Goal: Communication & Community: Answer question/provide support

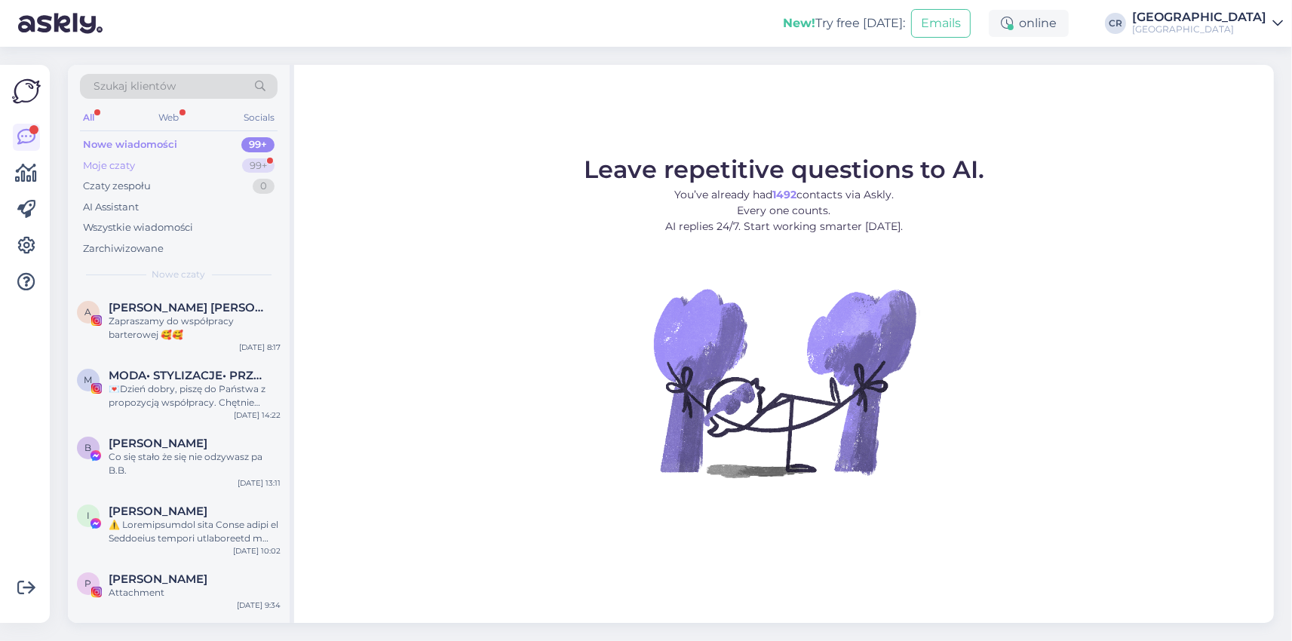
click at [165, 171] on div "Moje czaty 99+" at bounding box center [179, 165] width 198 height 21
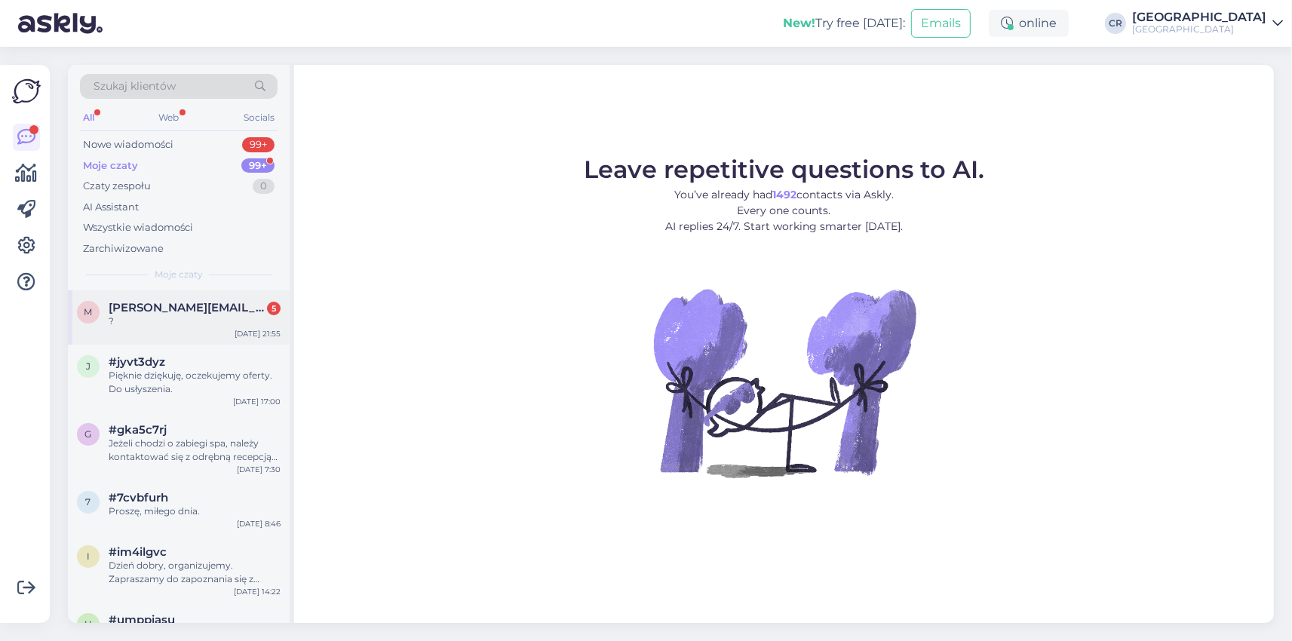
click at [194, 307] on span "[PERSON_NAME][EMAIL_ADDRESS][PERSON_NAME][DOMAIN_NAME]" at bounding box center [187, 308] width 157 height 14
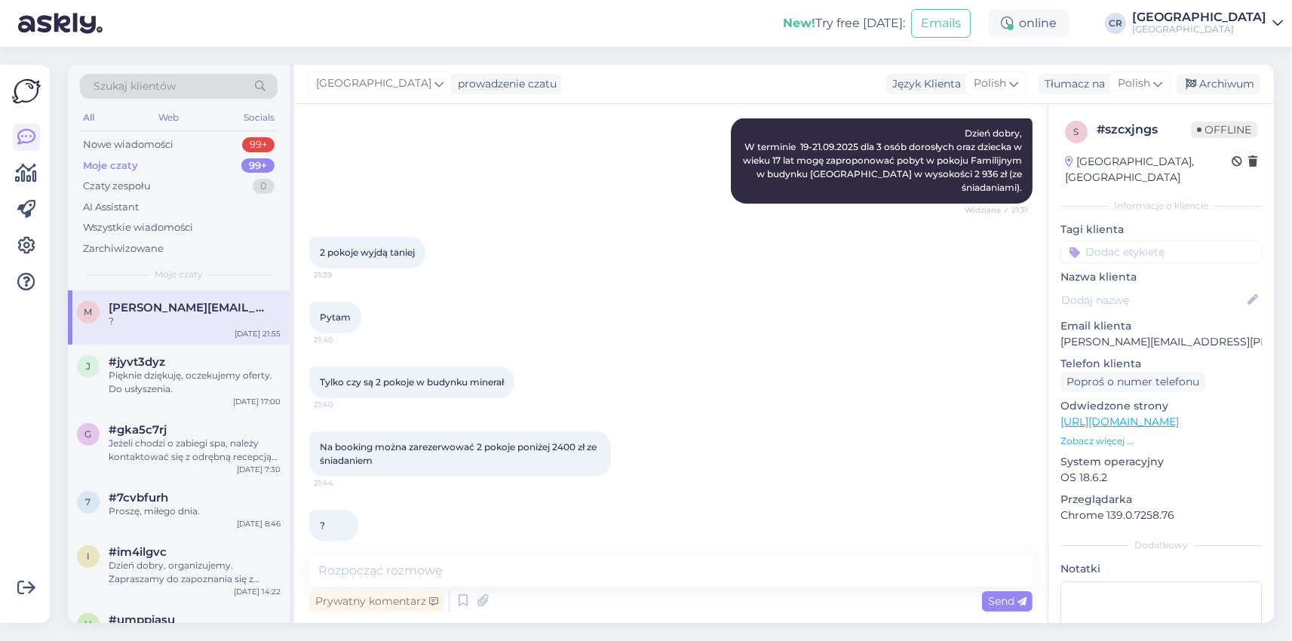
scroll to position [501, 0]
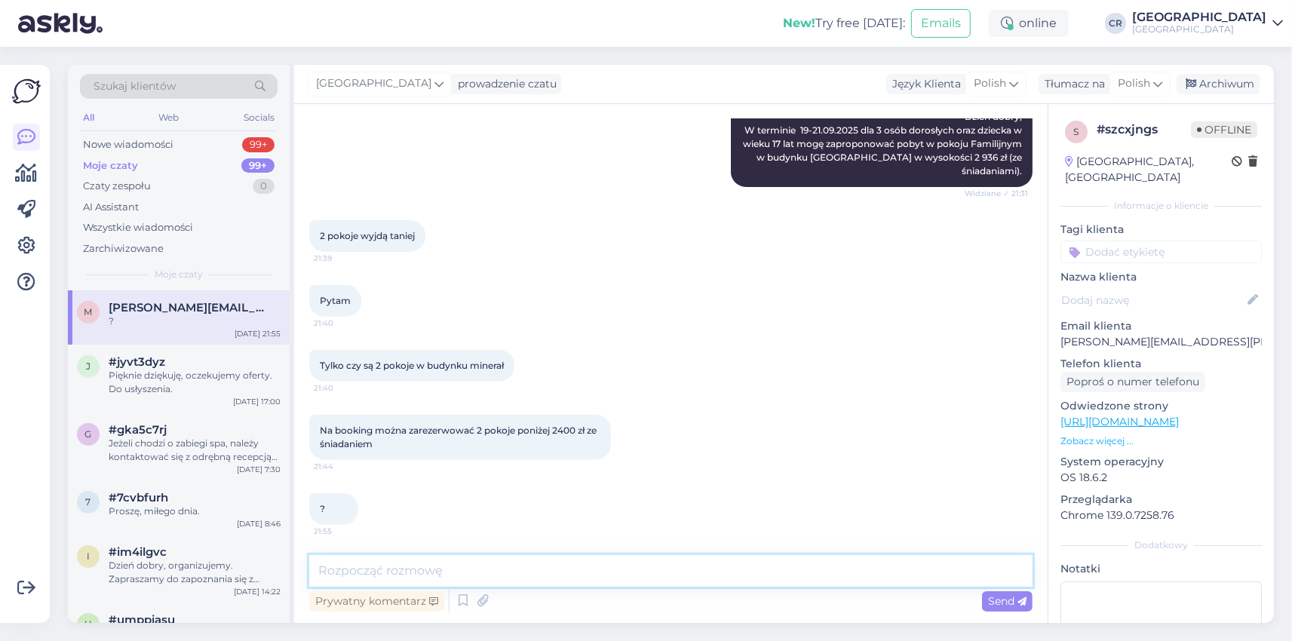
click at [349, 568] on textarea at bounding box center [671, 571] width 724 height 32
click at [438, 564] on textarea at bounding box center [671, 571] width 724 height 32
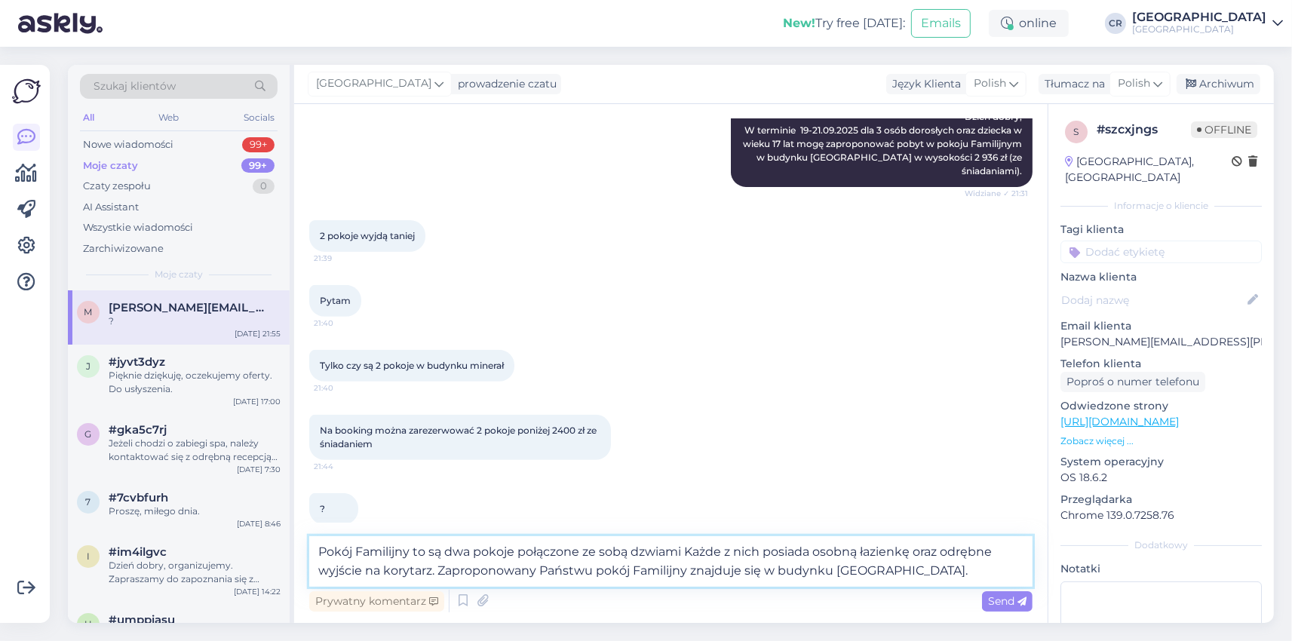
click at [647, 553] on textarea "Pokój Familijny to są dwa pokoje połączone ze sobą dzwiami Każde z nich posiada…" at bounding box center [671, 561] width 724 height 51
click at [687, 553] on textarea "Pokój Familijny to są dwa pokoje połączone ze sobą drzwiami Każde z nich posiad…" at bounding box center [671, 561] width 724 height 51
click at [908, 570] on textarea "Pokój Familijny to są dwa pokoje połączone ze sobą drzwiami. Każde z nich posia…" at bounding box center [671, 561] width 724 height 51
click at [887, 571] on textarea "Pokój Familijny to są dwa pokoje połączone ze sobą drzwiami. Każde z nich posia…" at bounding box center [671, 561] width 724 height 51
click at [917, 573] on textarea "Pokój Familijny to są dwa pokoje połączone ze sobą drzwiami. Każde z nich posia…" at bounding box center [671, 561] width 724 height 51
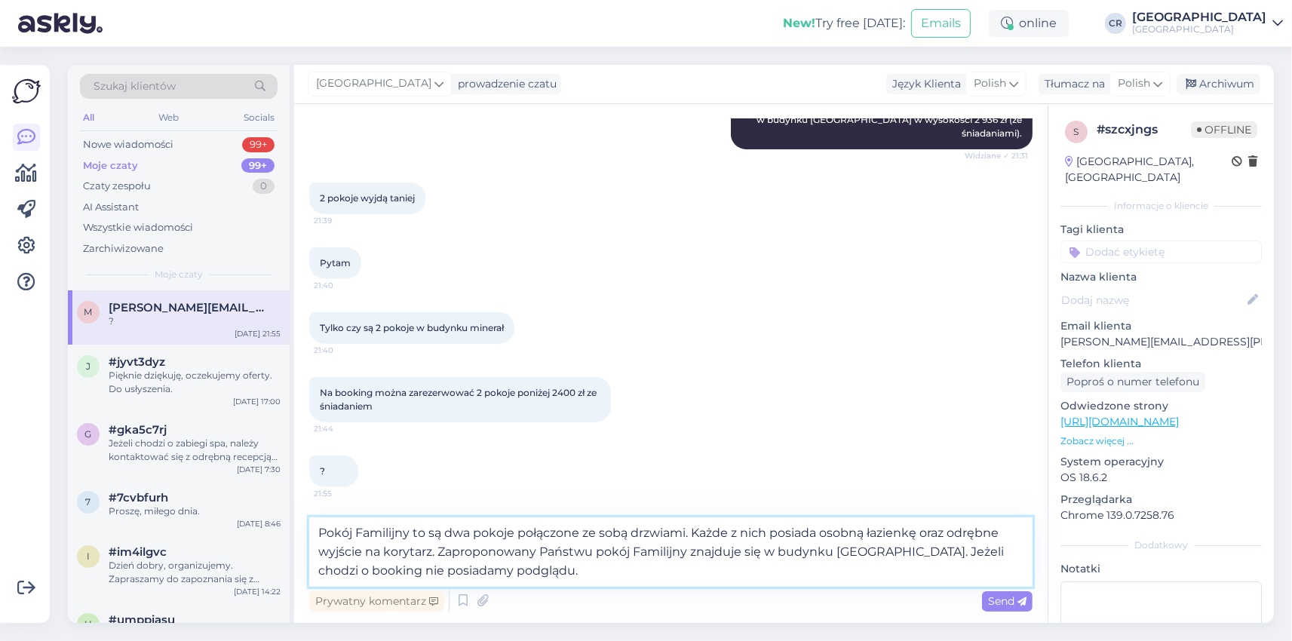
scroll to position [539, 0]
type textarea "Pokój Familijny to są dwa pokoje połączone ze sobą drzwiami. Każde z nich posia…"
click at [1003, 602] on span "Send" at bounding box center [1007, 602] width 38 height 14
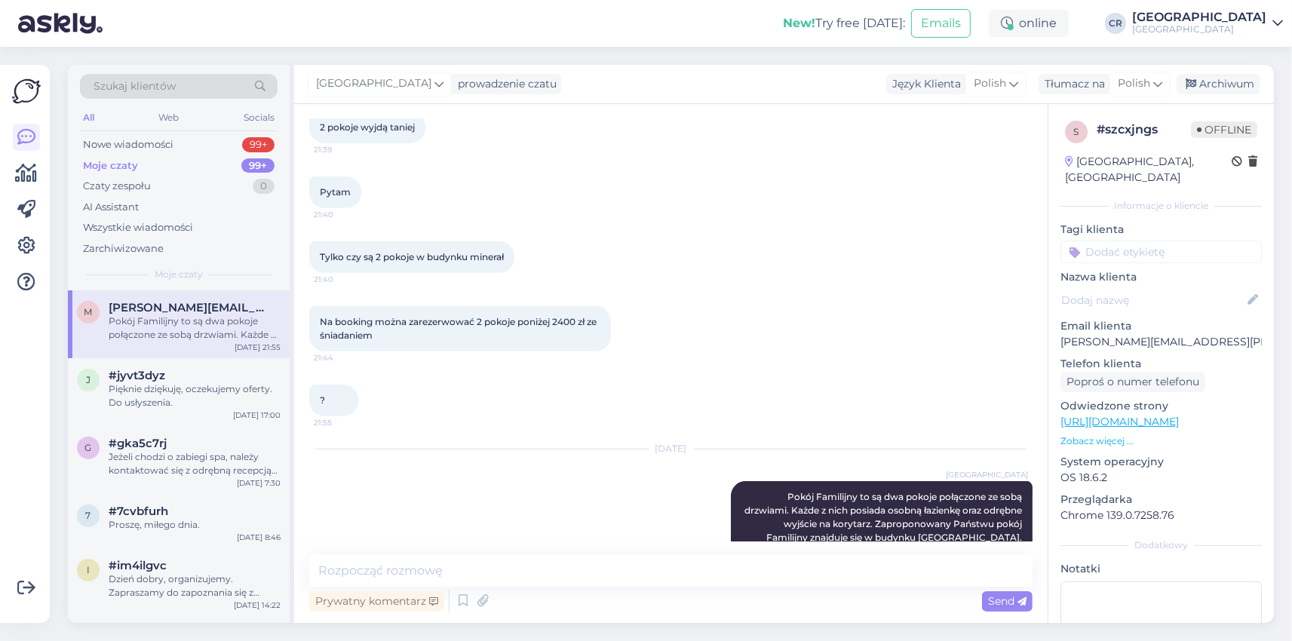
scroll to position [652, 0]
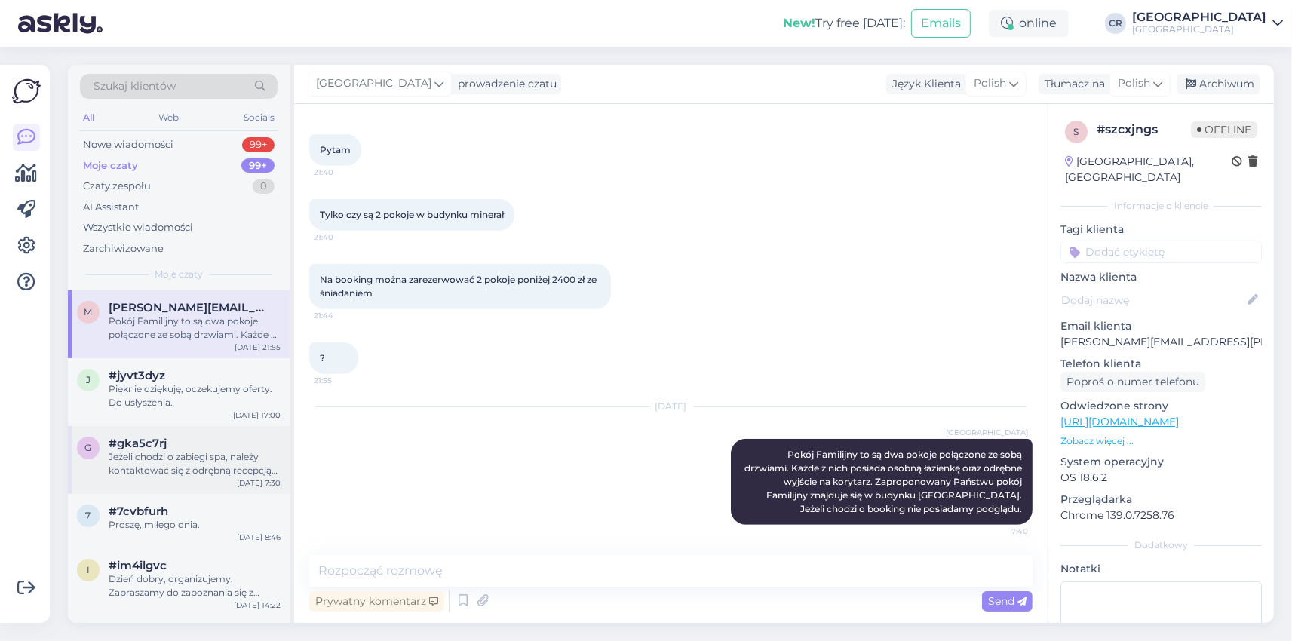
click at [187, 450] on div "#gka5c7rj" at bounding box center [195, 444] width 172 height 14
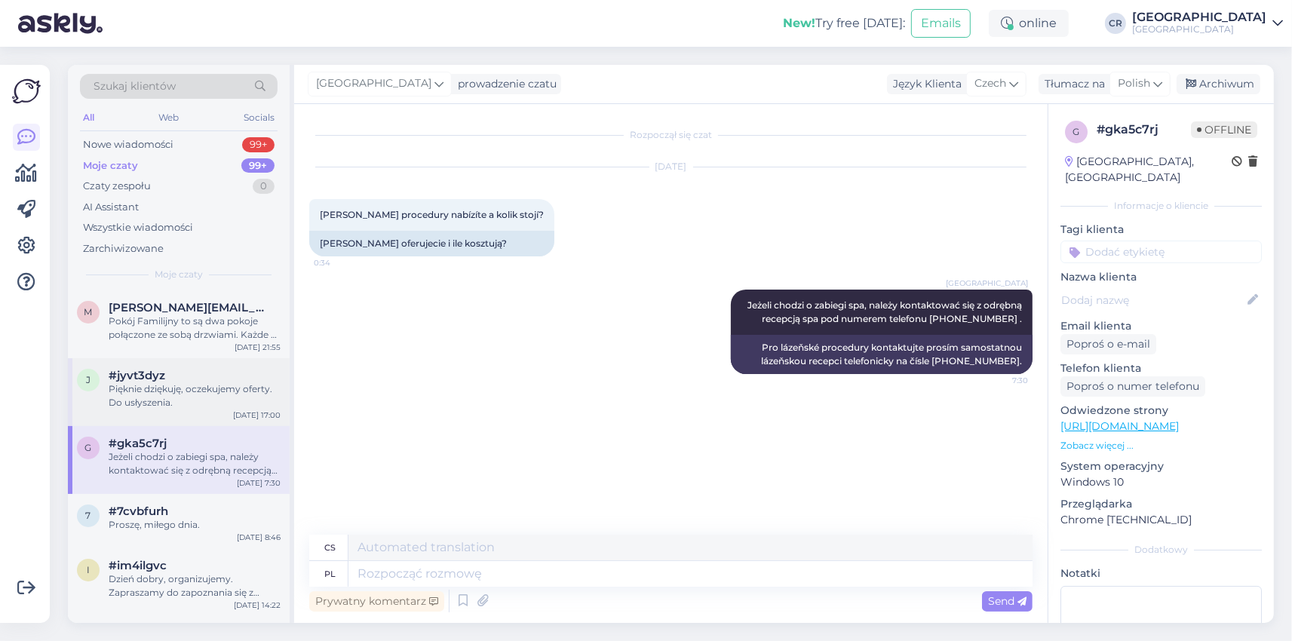
click at [204, 388] on div "Pięknie dziękuję, oczekujemy oferty. Do usłyszenia." at bounding box center [195, 396] width 172 height 27
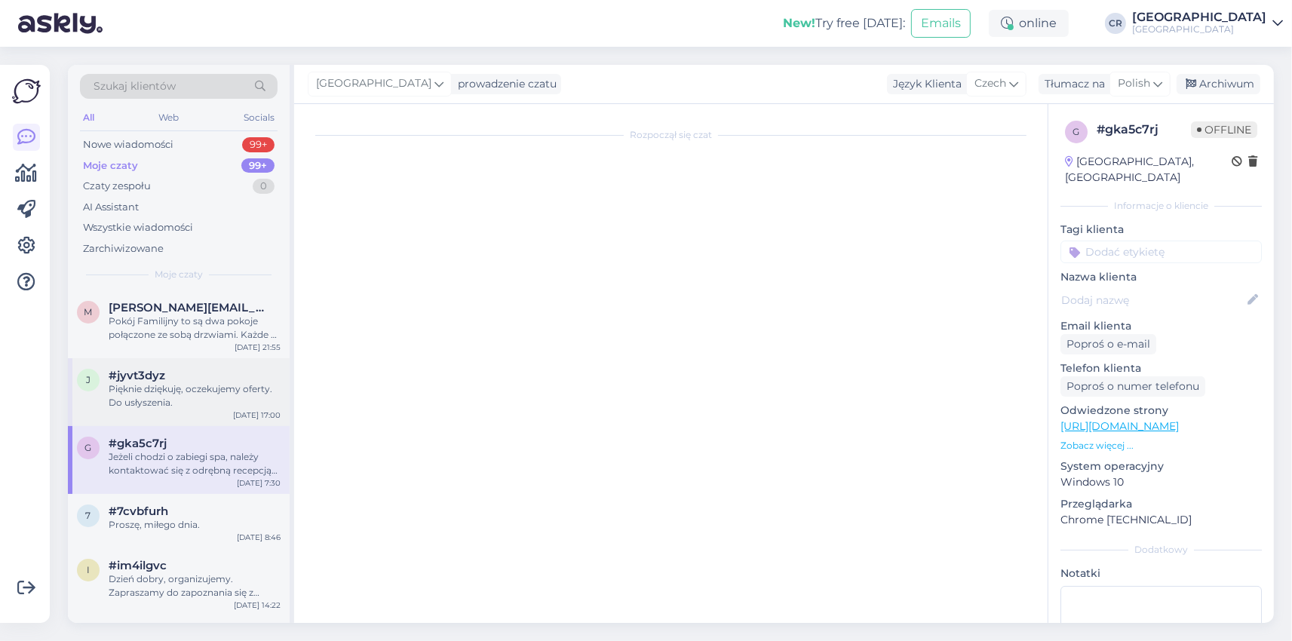
scroll to position [193, 0]
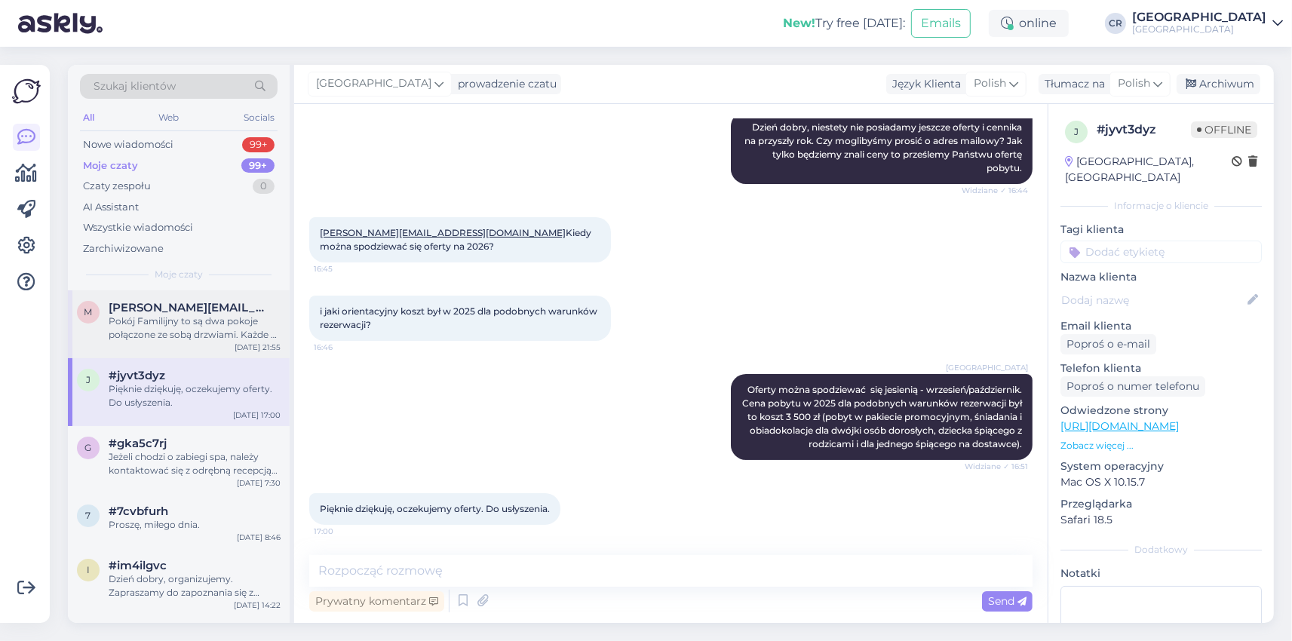
click at [220, 323] on div "Pokój Familijny to są dwa pokoje połączone ze sobą drzwiami. Każde z nich posia…" at bounding box center [195, 328] width 172 height 27
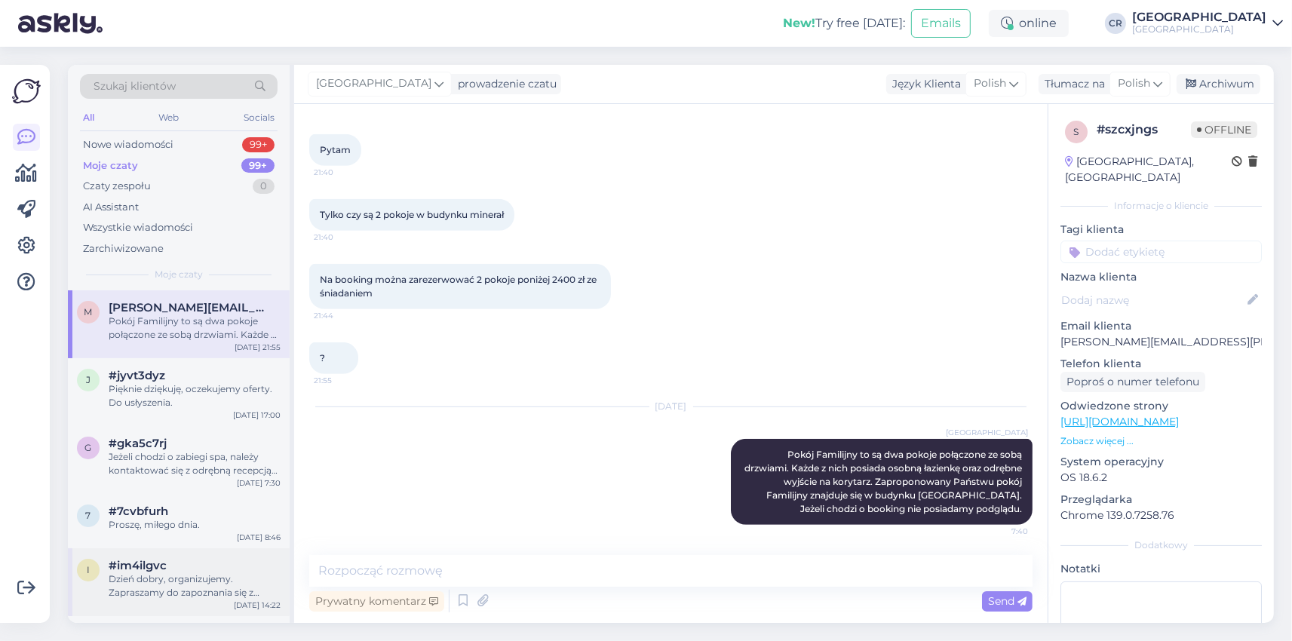
click at [173, 580] on div "Dzień dobry, organizujemy. Zapraszamy do zapoznania się z Naszym pakietem świąt…" at bounding box center [195, 586] width 172 height 27
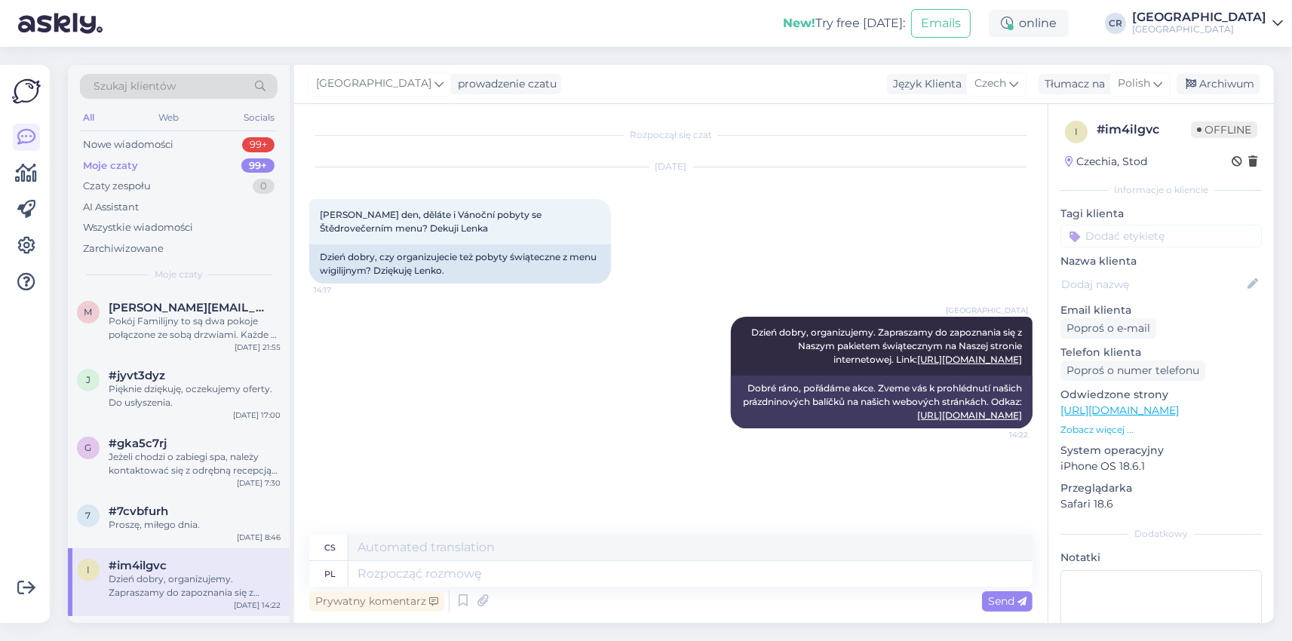
scroll to position [0, 0]
click at [198, 519] on div "Proszę, miłego dnia." at bounding box center [195, 525] width 172 height 14
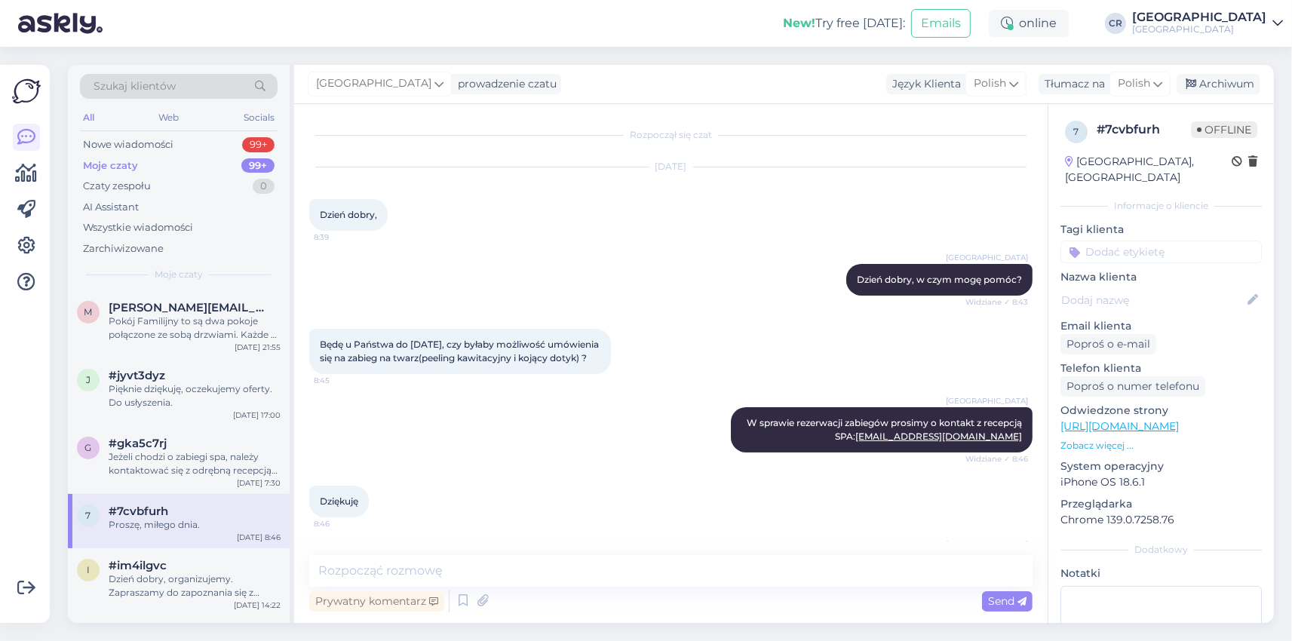
scroll to position [71, 0]
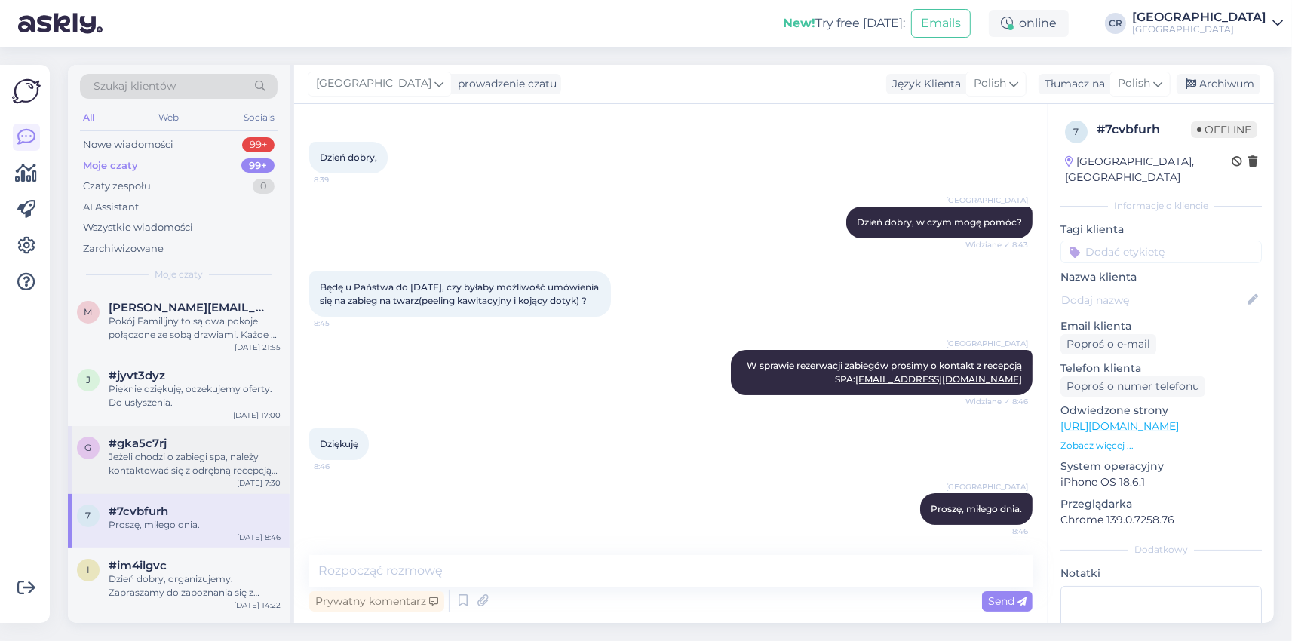
click at [210, 461] on div "Jeżeli chodzi o zabiegi spa, należy kontaktować się z odrębną recepcją spa pod …" at bounding box center [195, 463] width 172 height 27
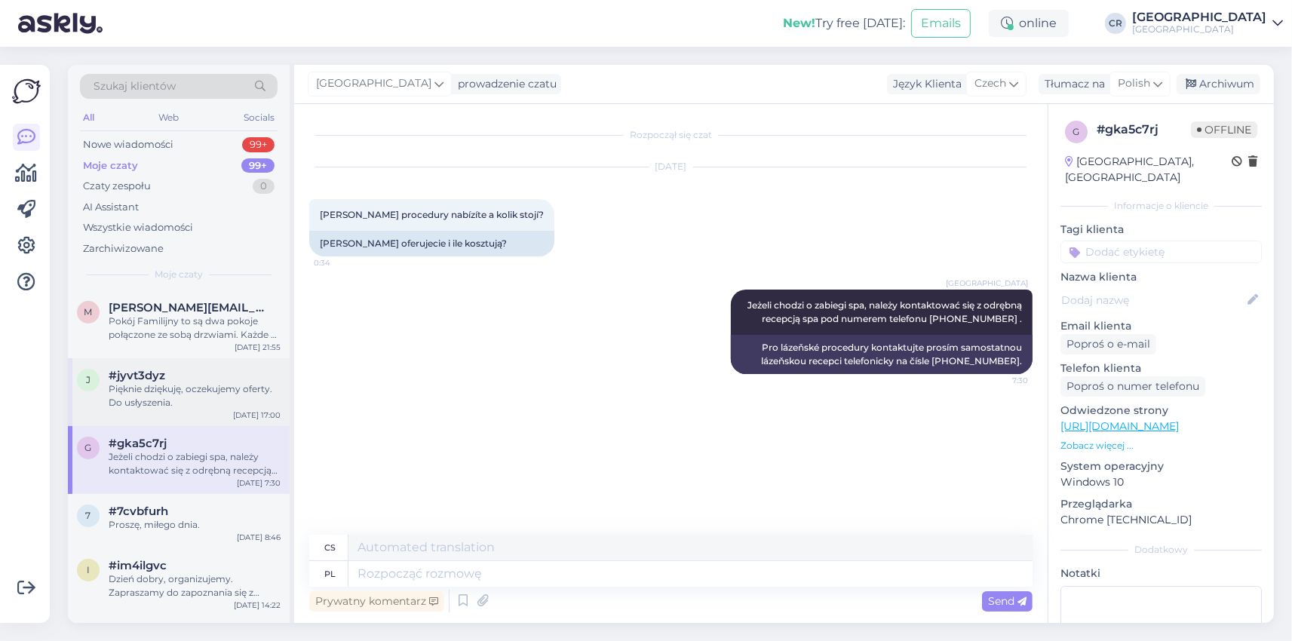
click at [214, 409] on div "Pięknie dziękuję, oczekujemy oferty. Do usłyszenia." at bounding box center [195, 396] width 172 height 27
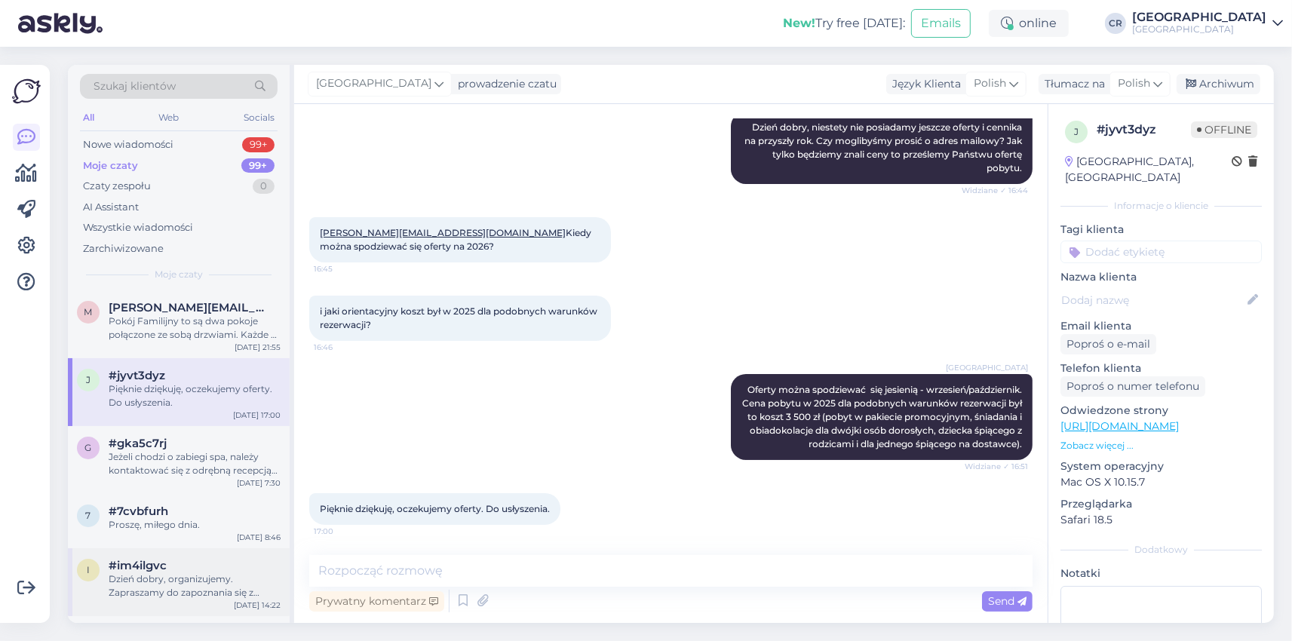
scroll to position [261, 0]
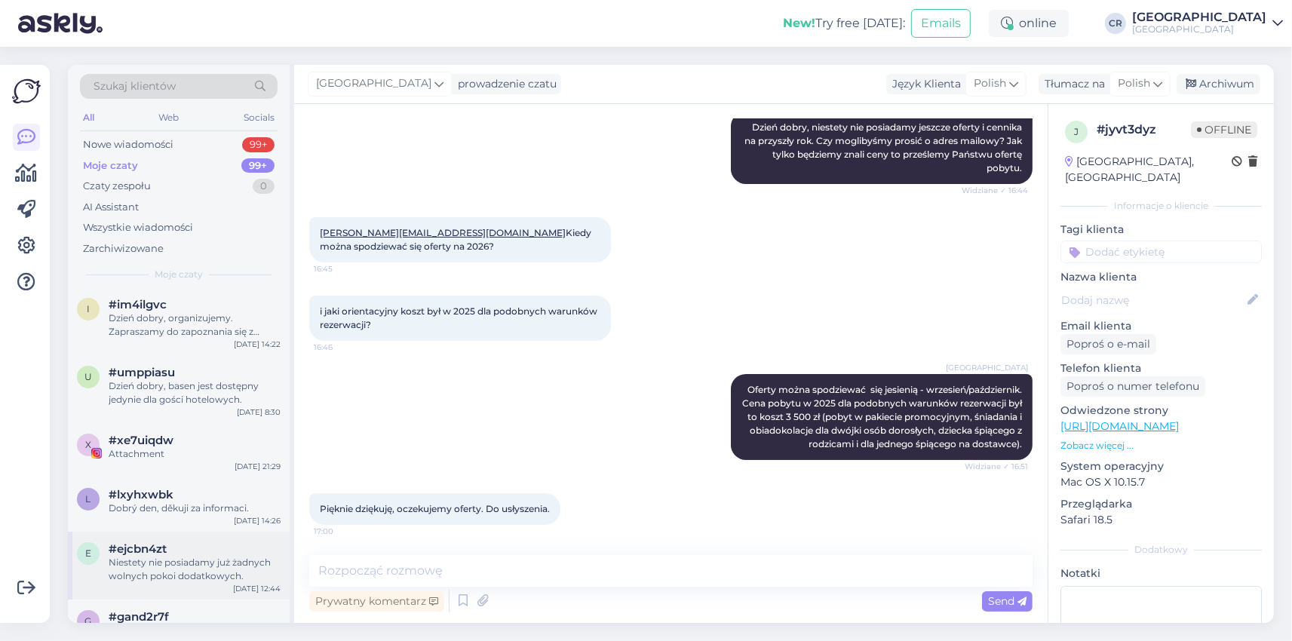
click at [217, 571] on div "Niestety nie posiadamy już żadnych wolnych pokoi dodatkowych." at bounding box center [195, 569] width 172 height 27
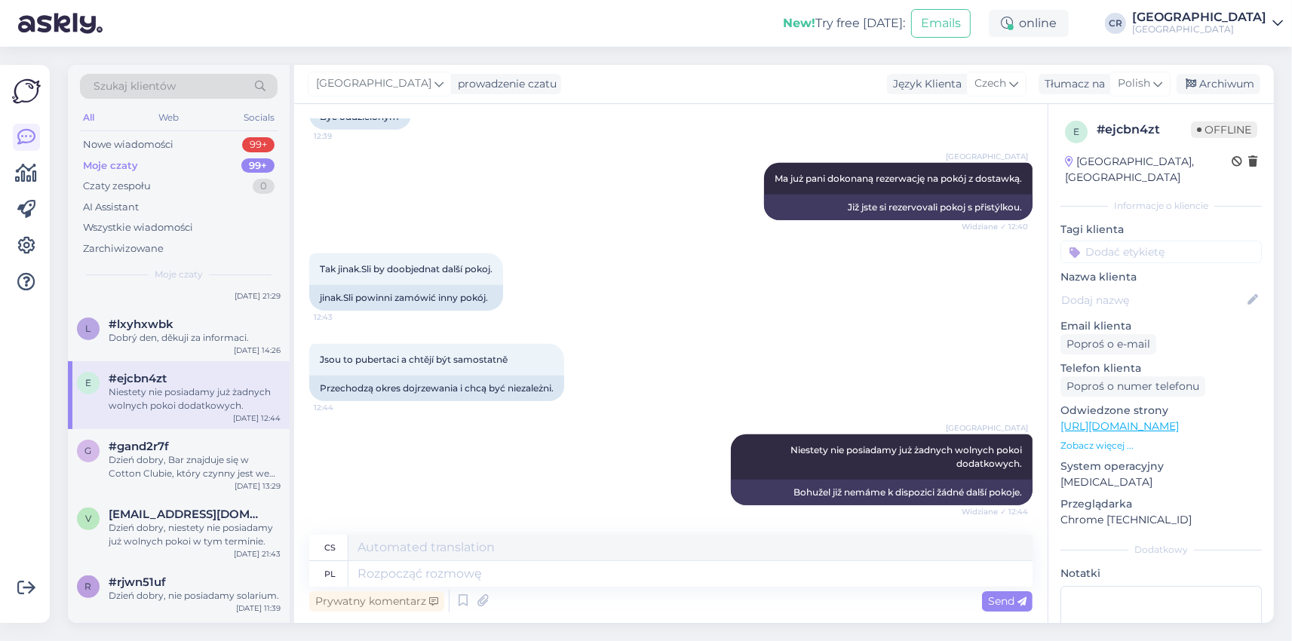
scroll to position [435, 0]
click at [243, 582] on div "#rjwn51uf" at bounding box center [195, 579] width 172 height 14
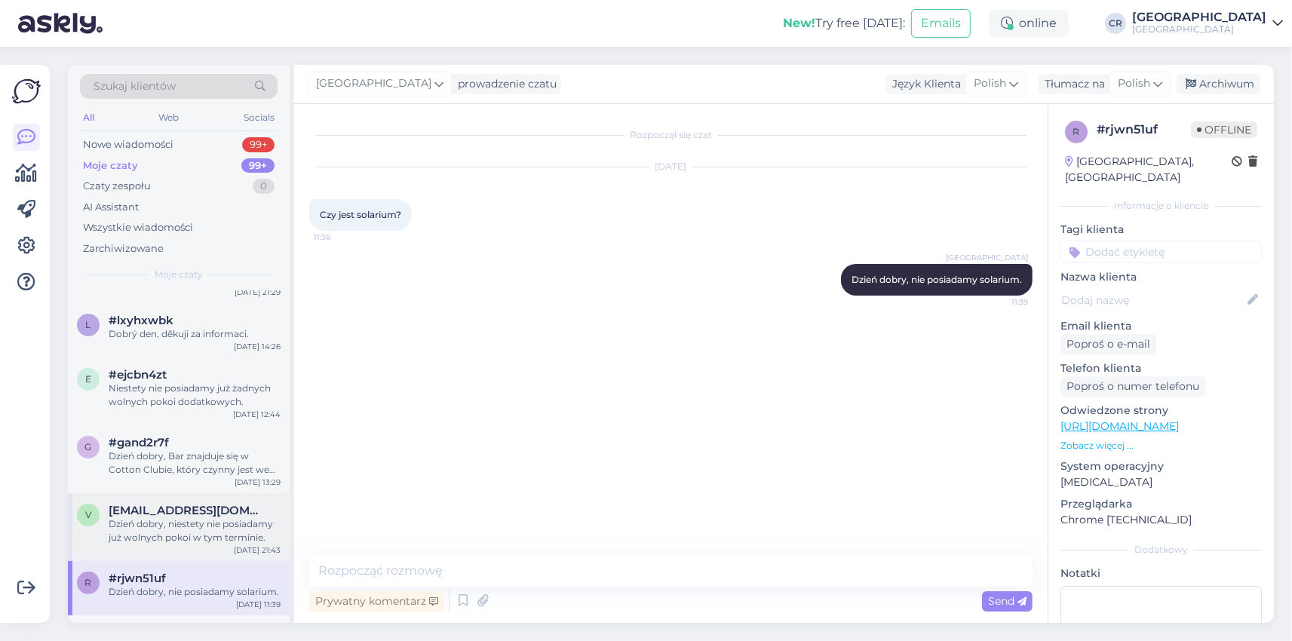
click at [213, 534] on div "Dzień dobry, niestety nie posiadamy już wolnych pokoi w tym terminie." at bounding box center [195, 531] width 172 height 27
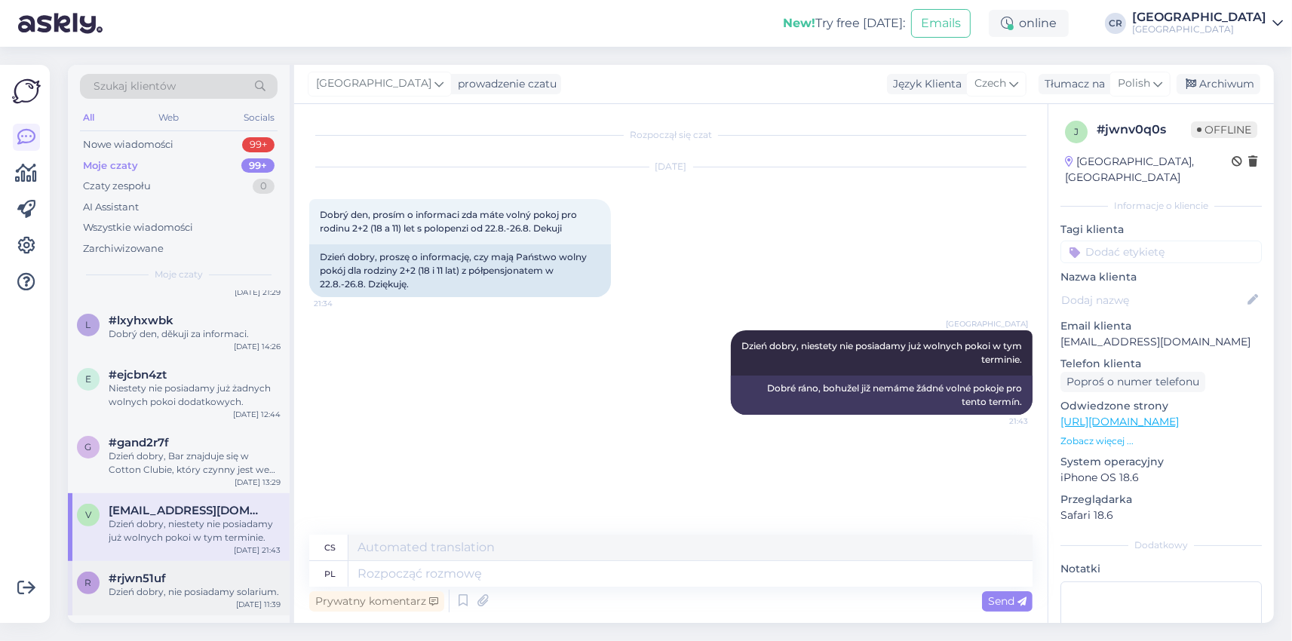
click at [195, 592] on div "Dzień dobry, nie posiadamy solarium." at bounding box center [195, 592] width 172 height 14
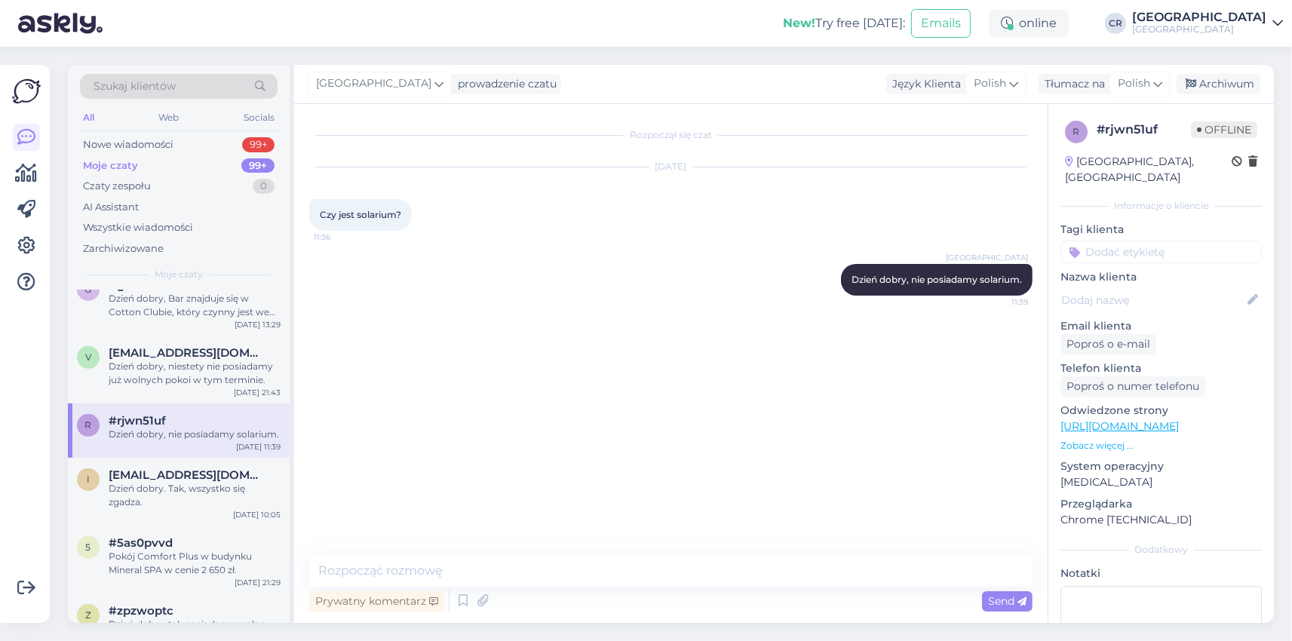
scroll to position [610, 0]
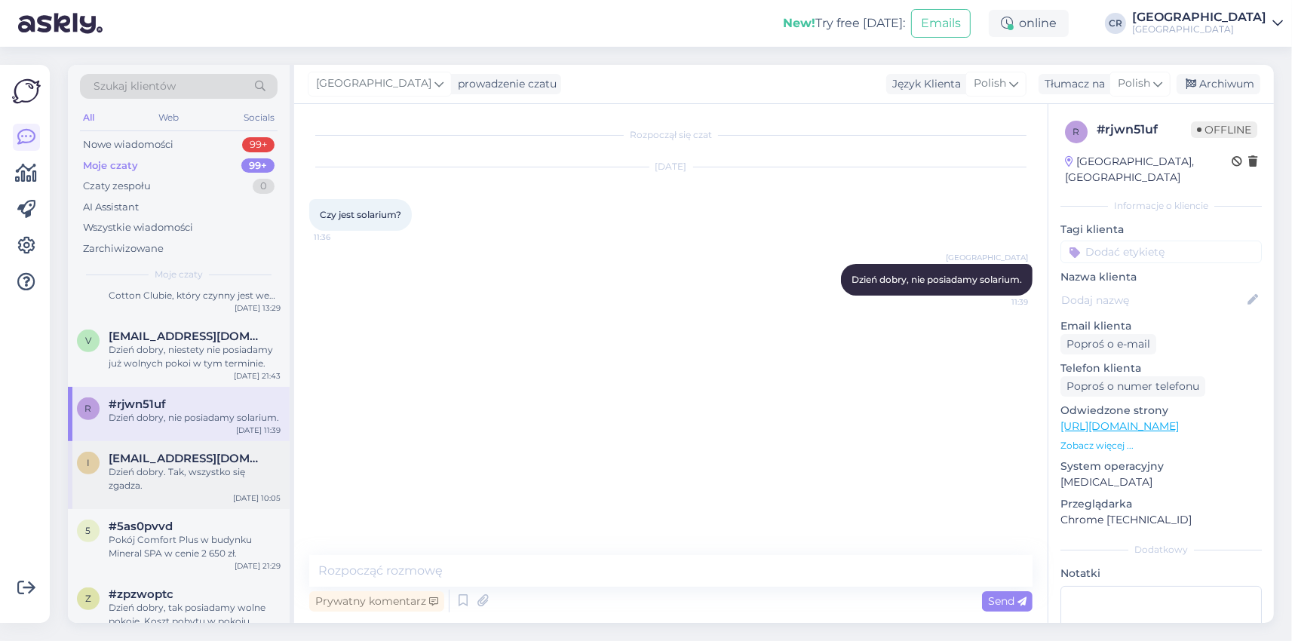
click at [254, 493] on div "[DATE] 10:05" at bounding box center [257, 498] width 48 height 11
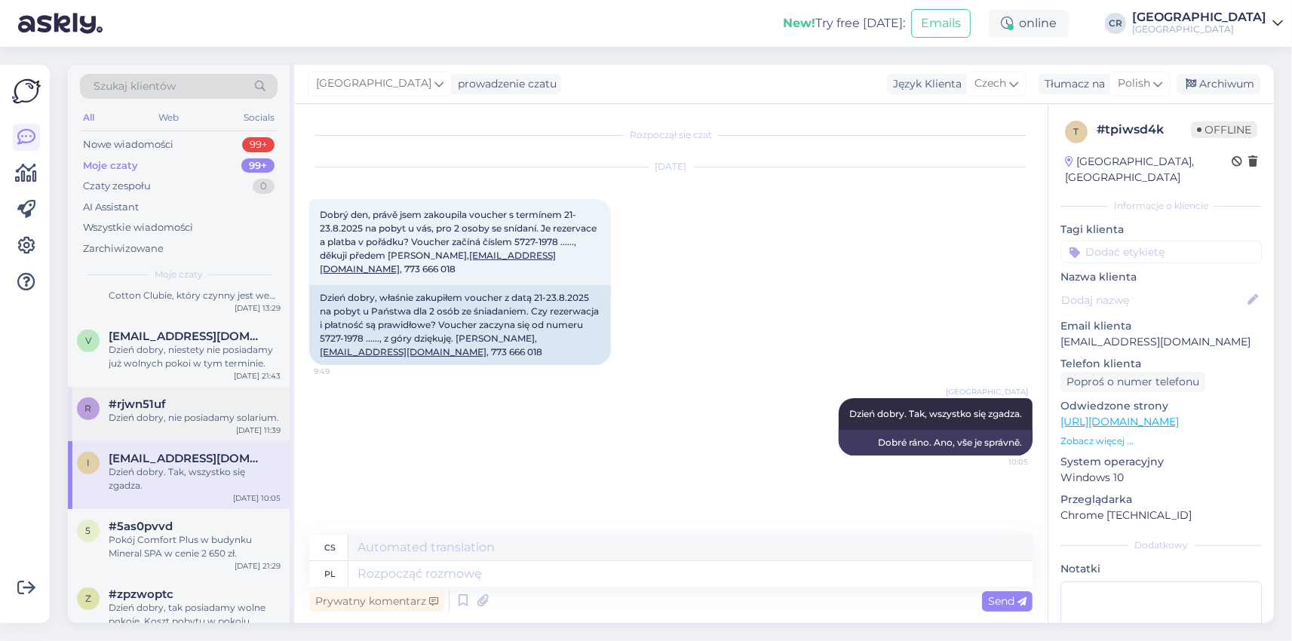
click at [237, 422] on div "Dzień dobry, nie posiadamy solarium." at bounding box center [195, 418] width 172 height 14
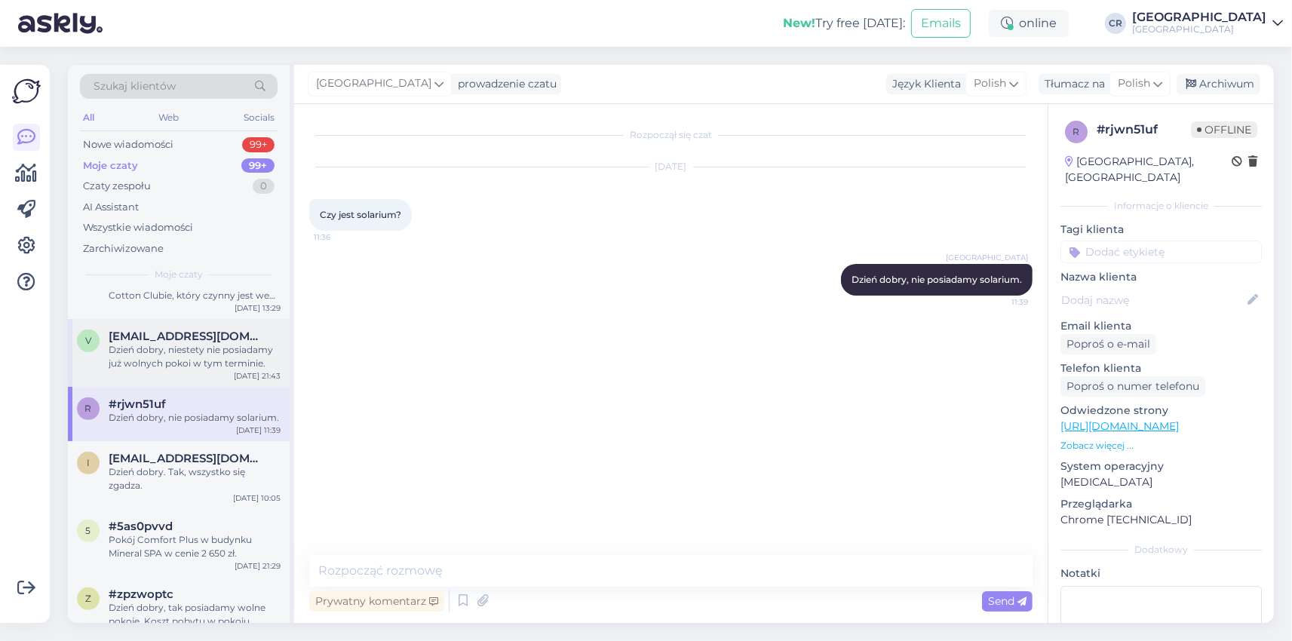
click at [235, 349] on div "Dzień dobry, niestety nie posiadamy już wolnych pokoi w tym terminie." at bounding box center [195, 356] width 172 height 27
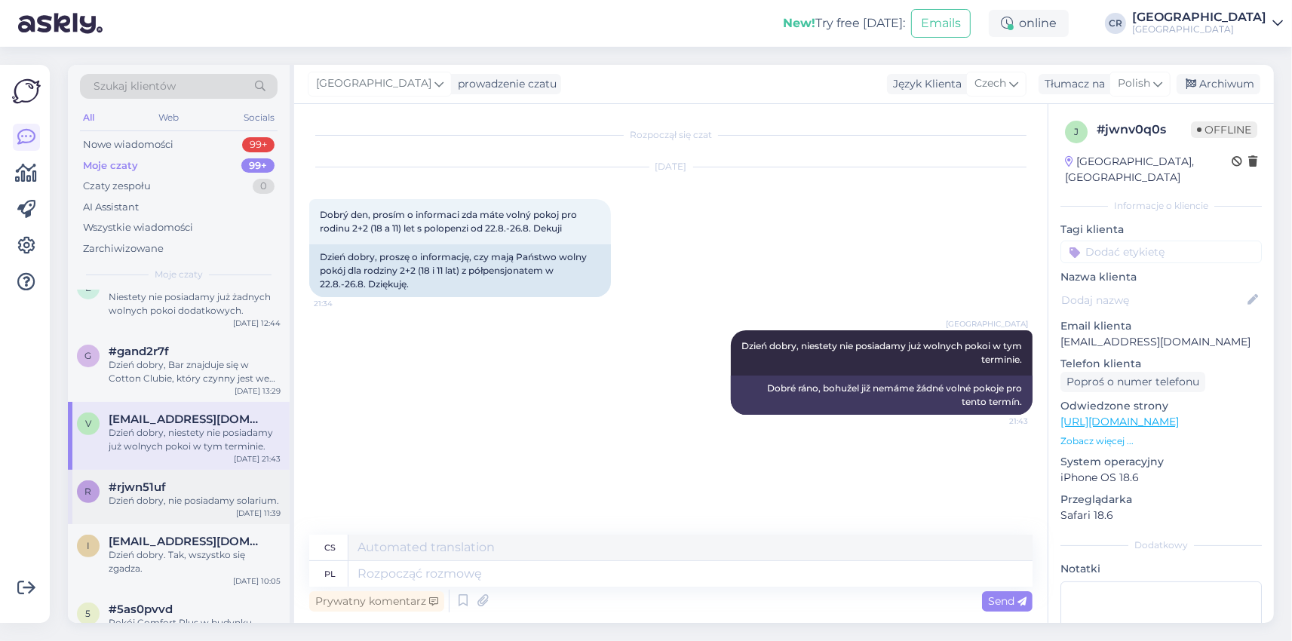
scroll to position [523, 0]
click at [227, 381] on div "Dzień dobry, Bar znajduje się w Cotton Clubie, który czynny jest we wtorki, pią…" at bounding box center [195, 375] width 172 height 27
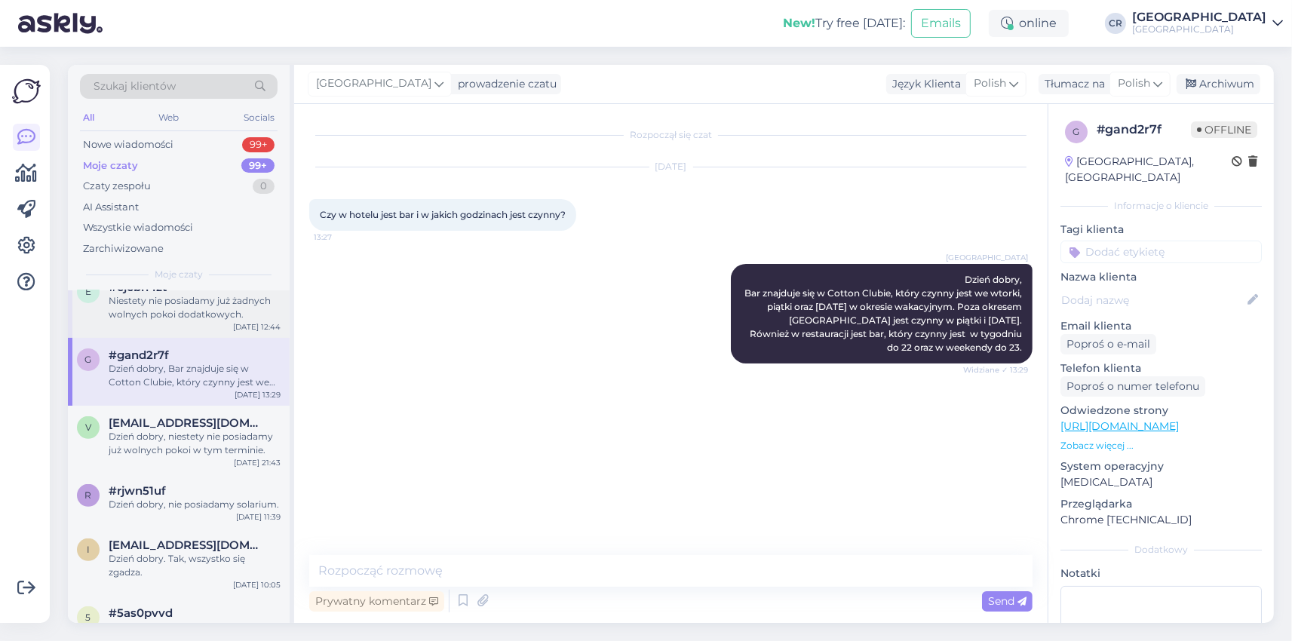
click at [244, 312] on div "Niestety nie posiadamy już żadnych wolnych pokoi dodatkowych." at bounding box center [195, 307] width 172 height 27
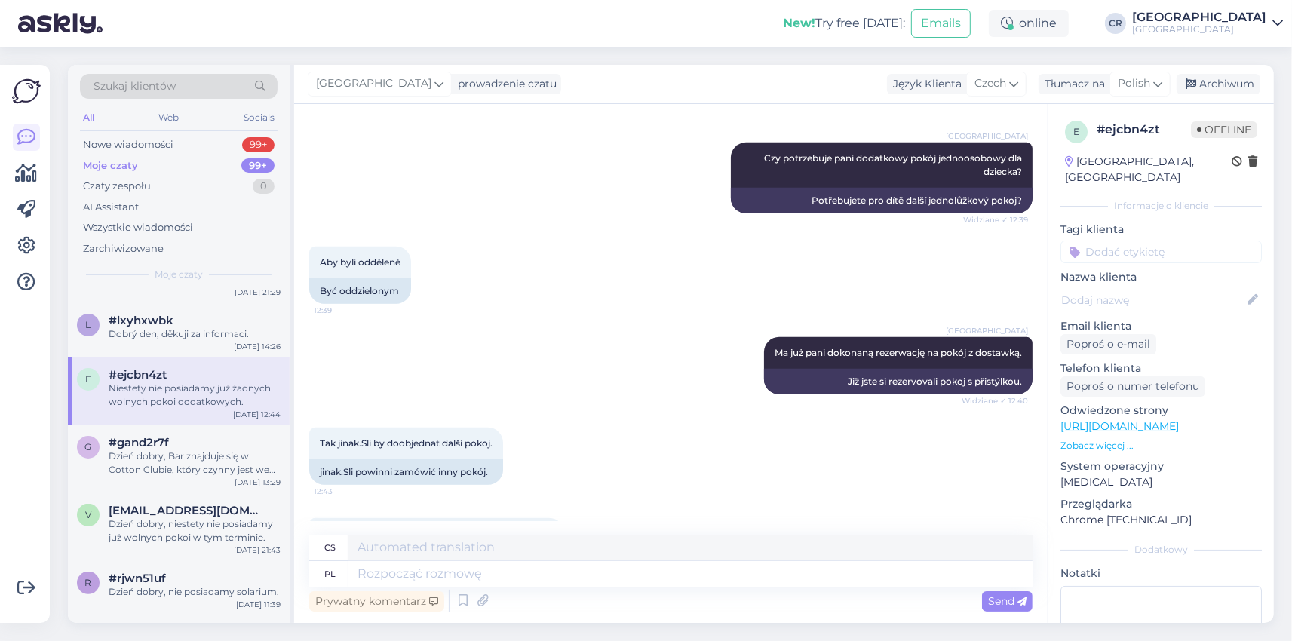
scroll to position [833, 0]
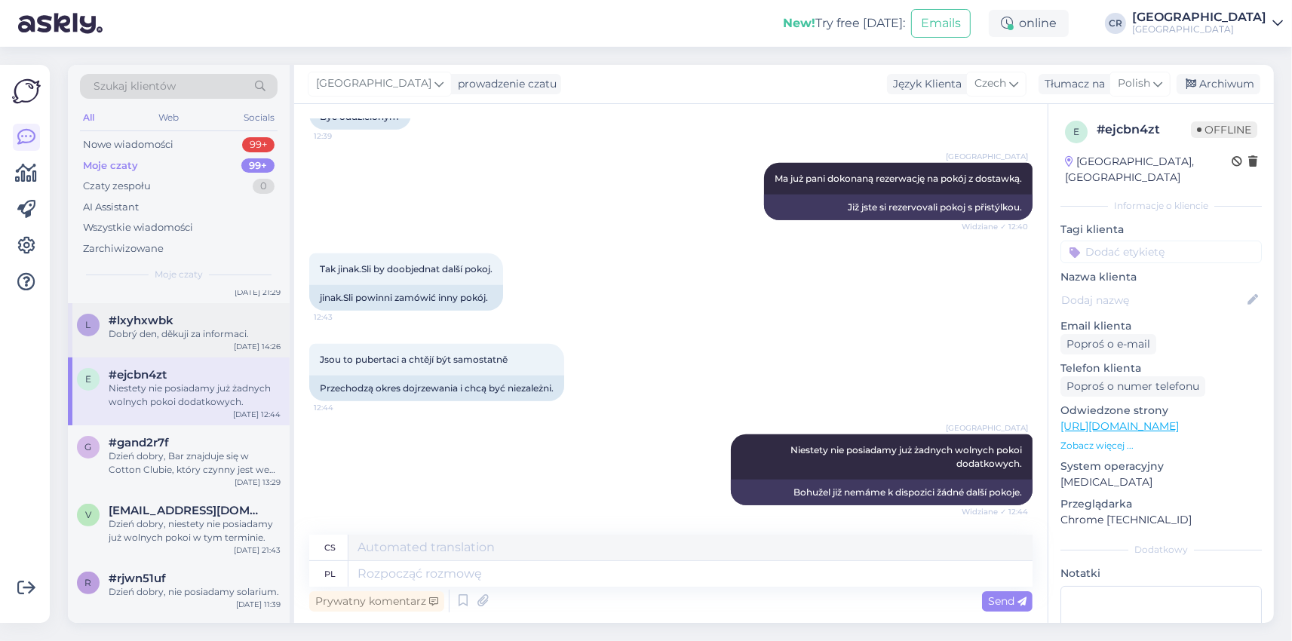
click at [183, 337] on div "Dobrý den, děkuji za informaci." at bounding box center [195, 334] width 172 height 14
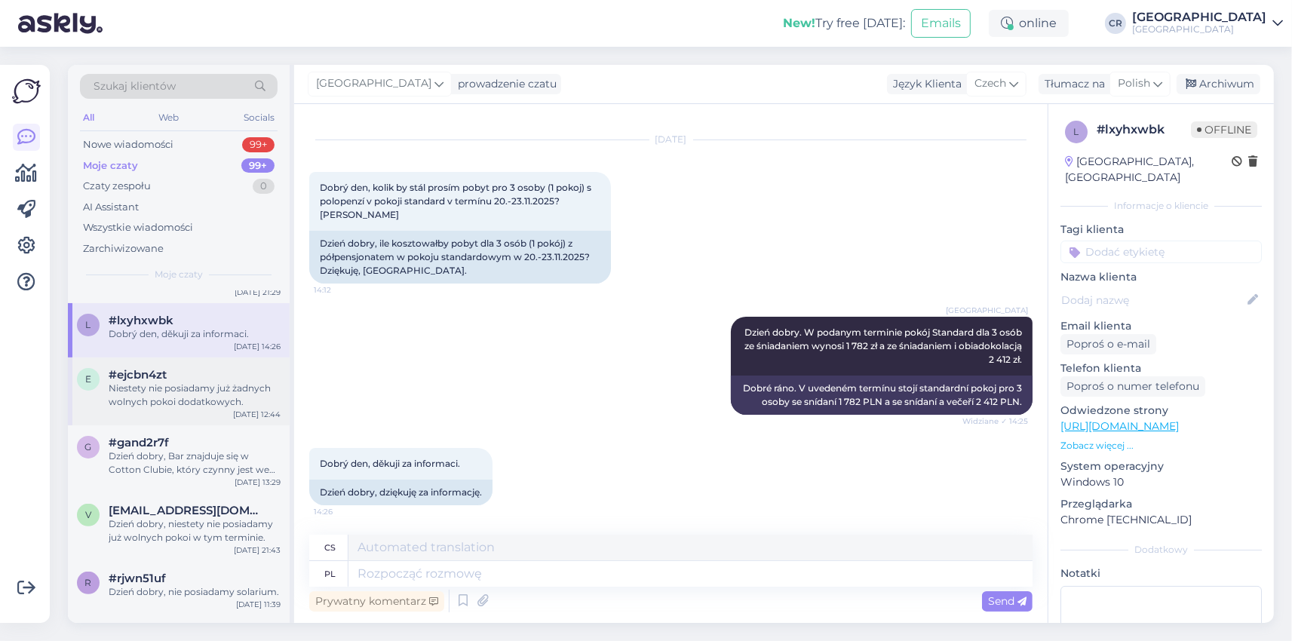
scroll to position [349, 0]
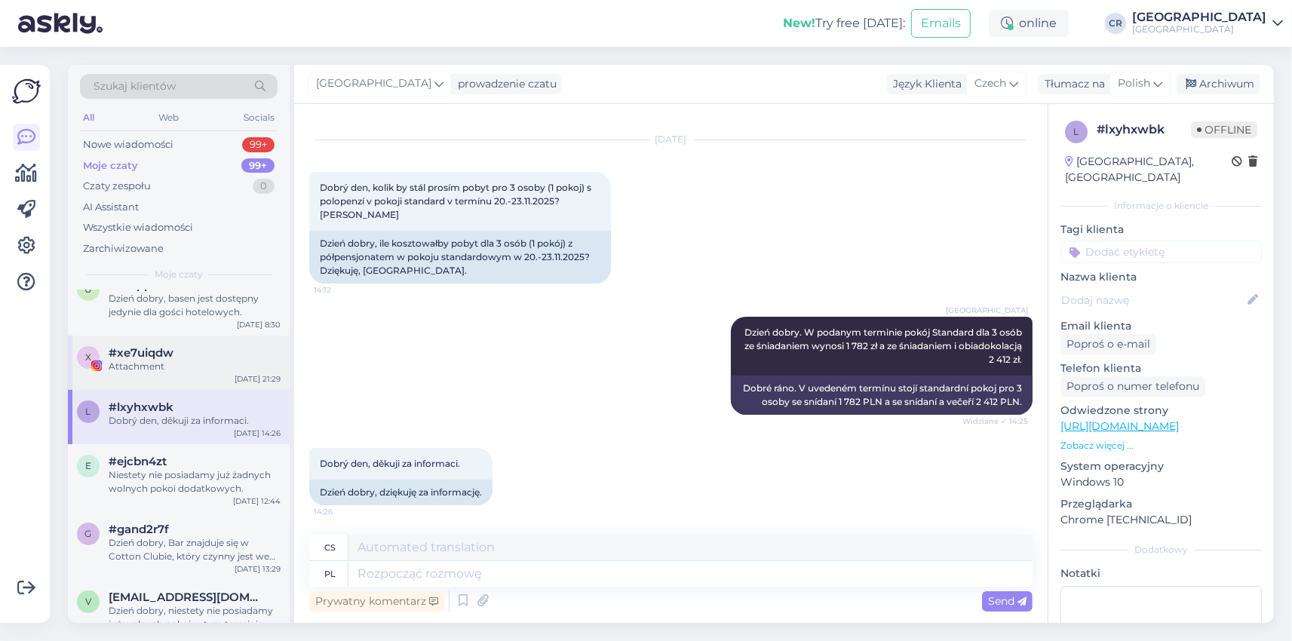
click at [220, 367] on div "Attachment" at bounding box center [195, 367] width 172 height 14
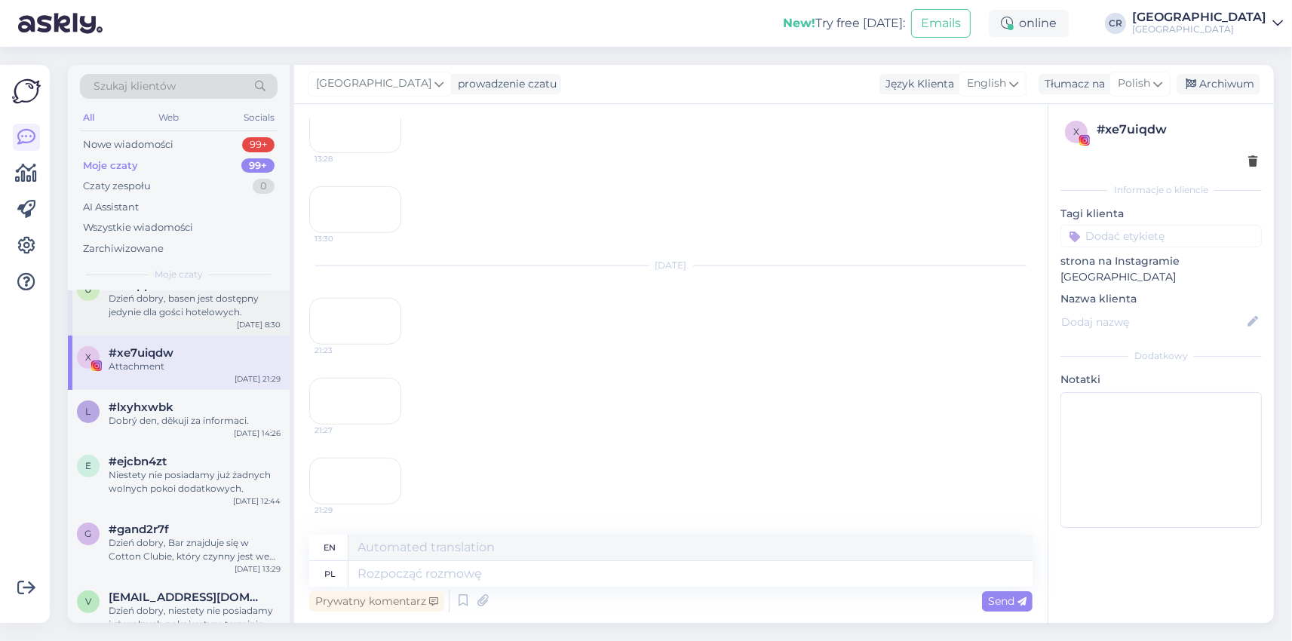
scroll to position [7554, 0]
click at [225, 318] on div "Dzień dobry, basen jest dostępny jedynie dla gości hotelowych." at bounding box center [195, 305] width 172 height 27
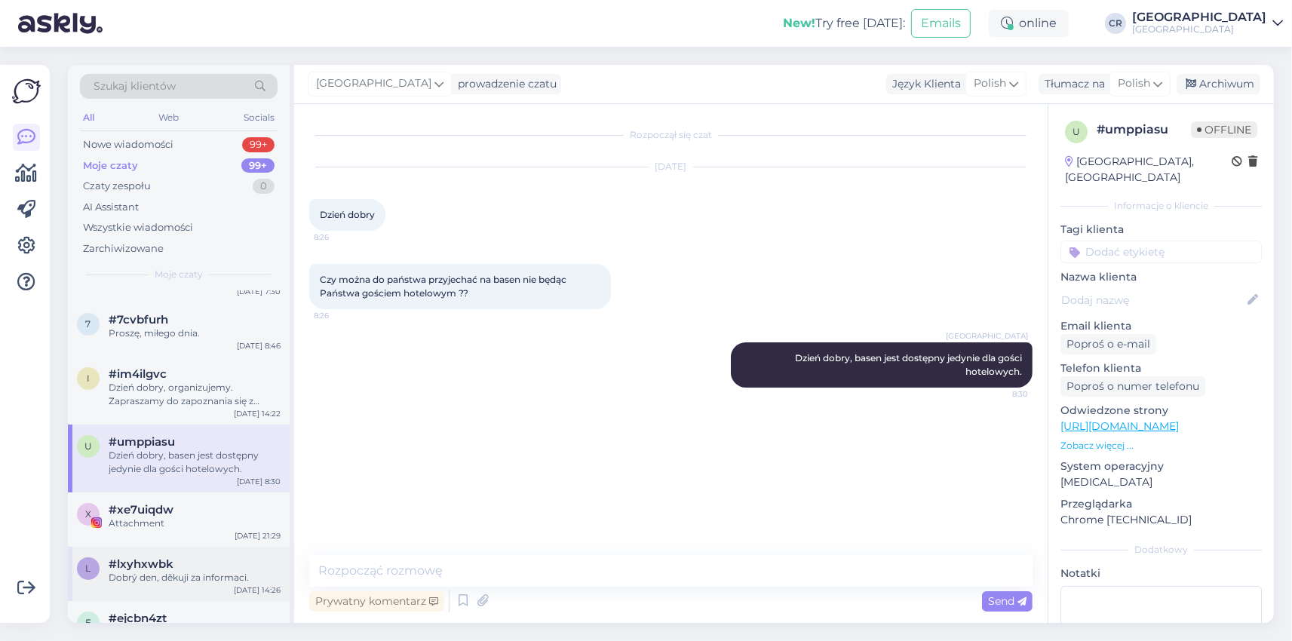
scroll to position [174, 0]
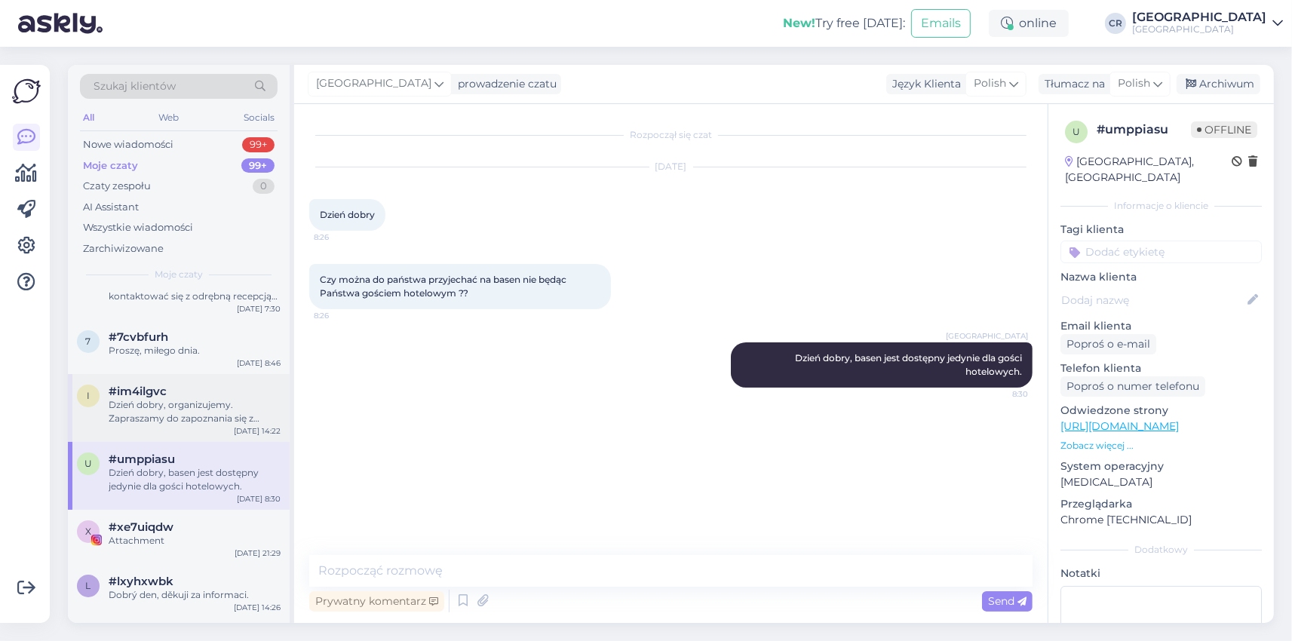
click at [200, 403] on div "Dzień dobry, organizujemy. Zapraszamy do zapoznania się z Naszym pakietem świąt…" at bounding box center [195, 411] width 172 height 27
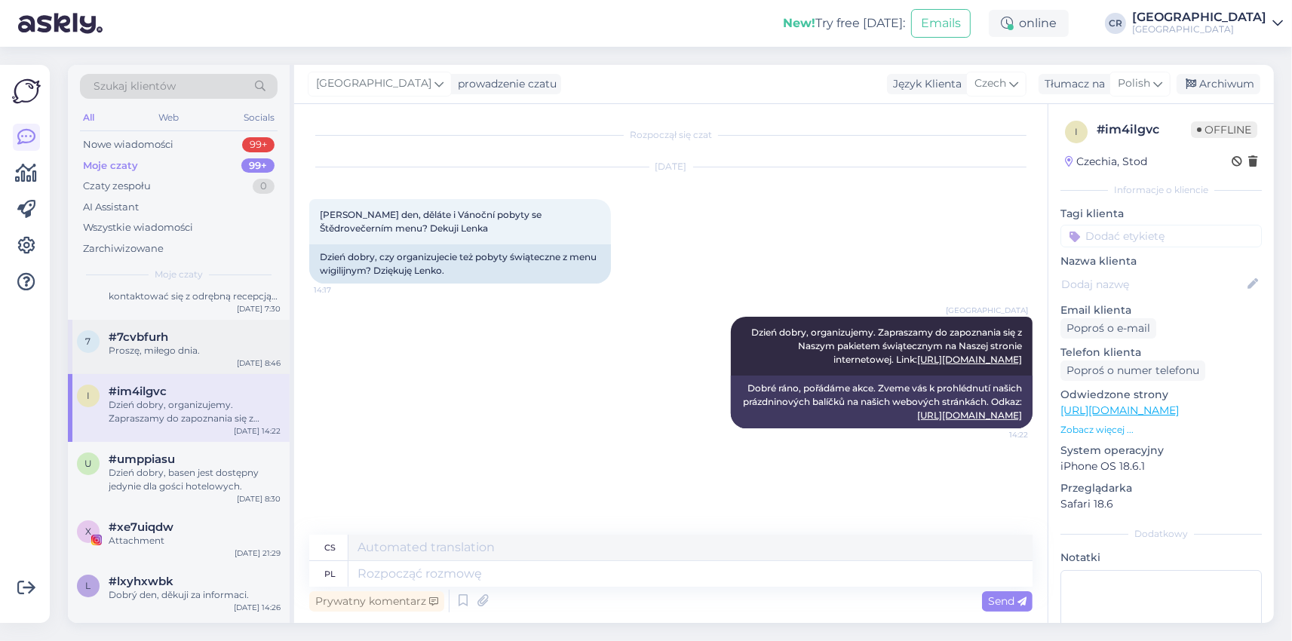
click at [200, 358] on div "7 #7cvbfurh Proszę, miłego dnia. [DATE] 8:46" at bounding box center [179, 347] width 222 height 54
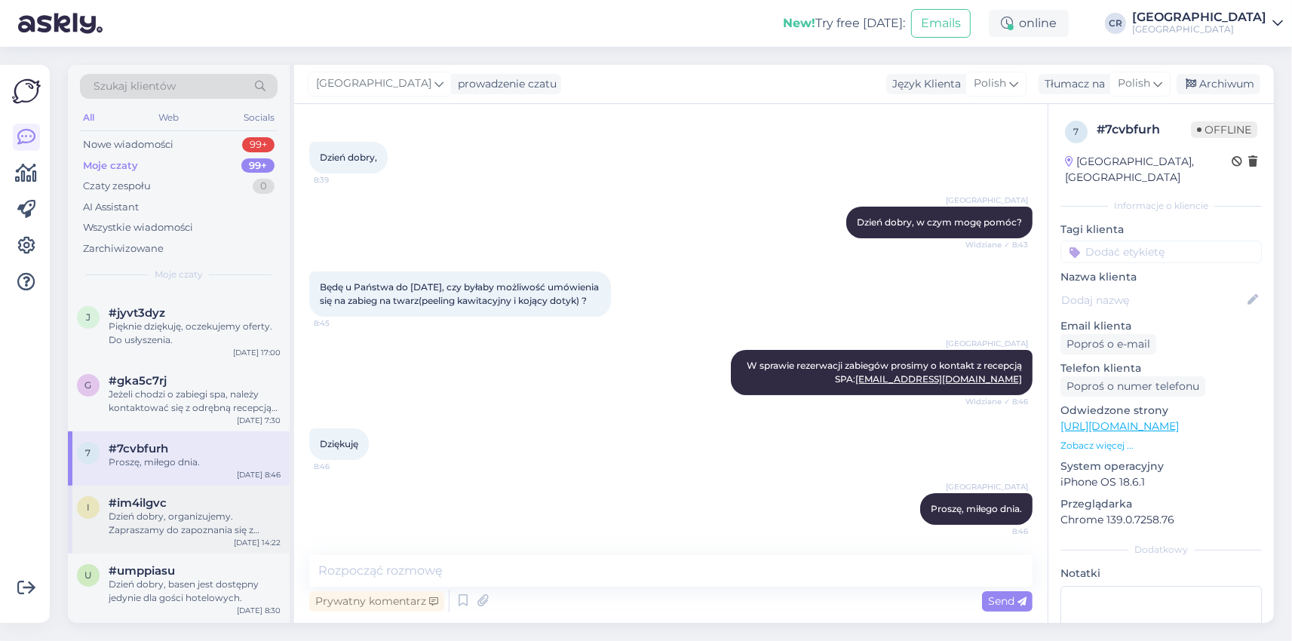
scroll to position [0, 0]
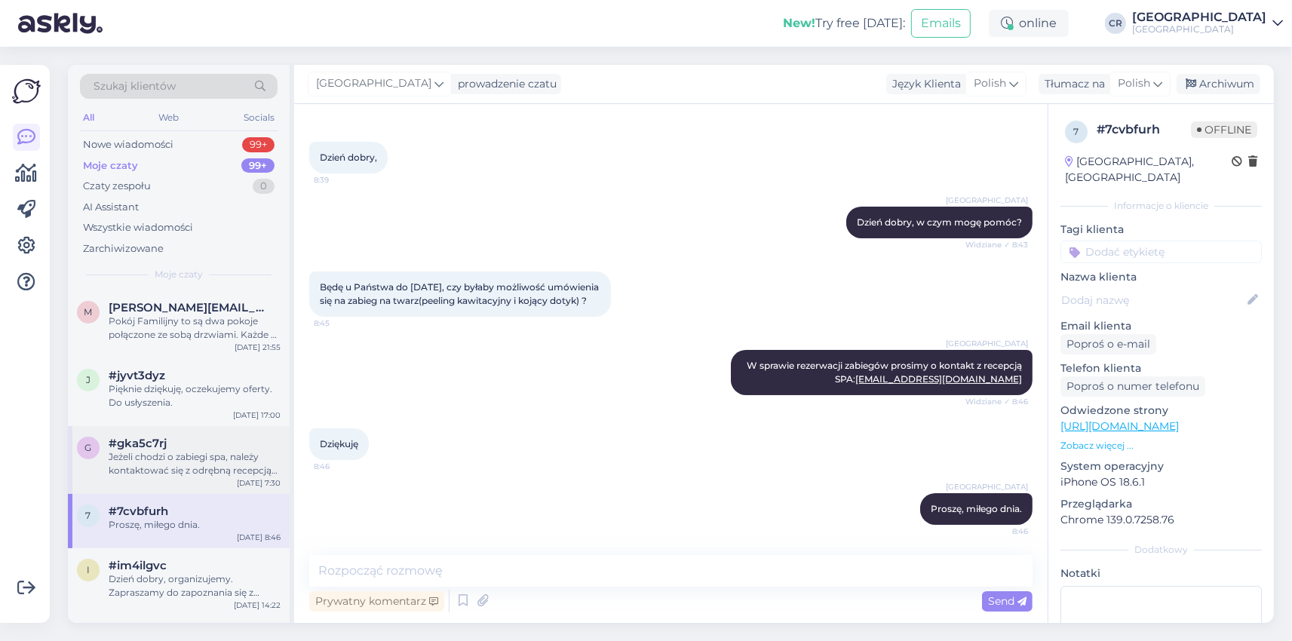
click at [200, 454] on div "Jeżeli chodzi o zabiegi spa, należy kontaktować się z odrębną recepcją spa pod …" at bounding box center [195, 463] width 172 height 27
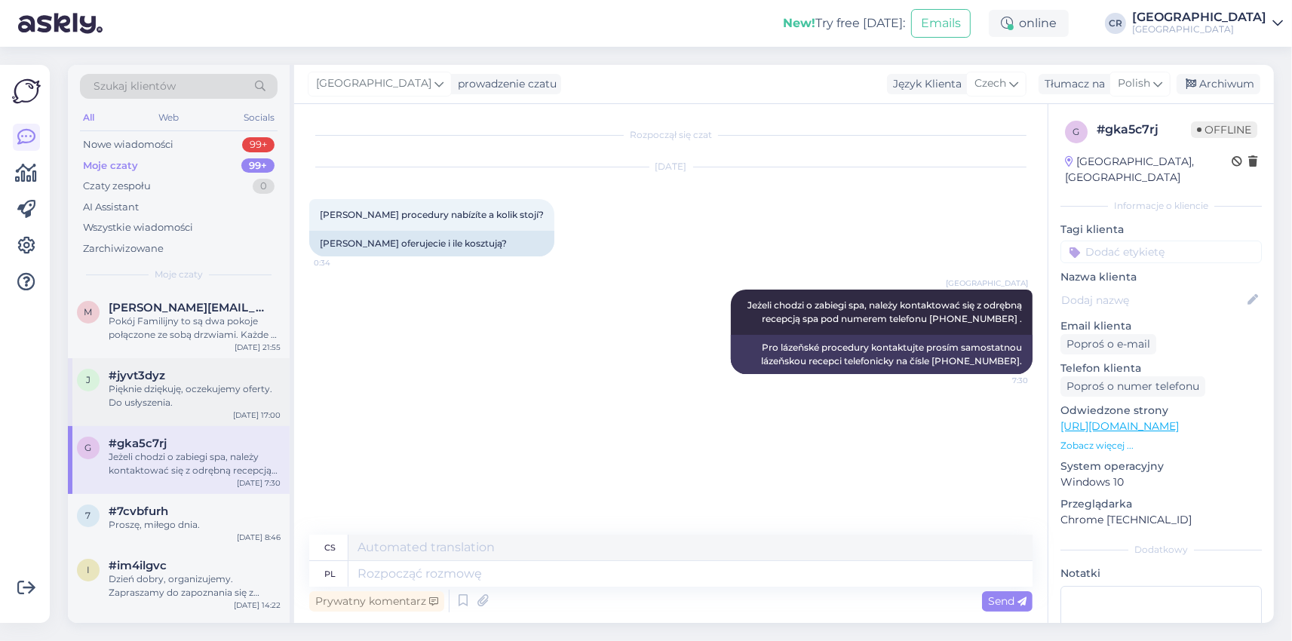
click at [214, 393] on div "Pięknie dziękuję, oczekujemy oferty. Do usłyszenia." at bounding box center [195, 396] width 172 height 27
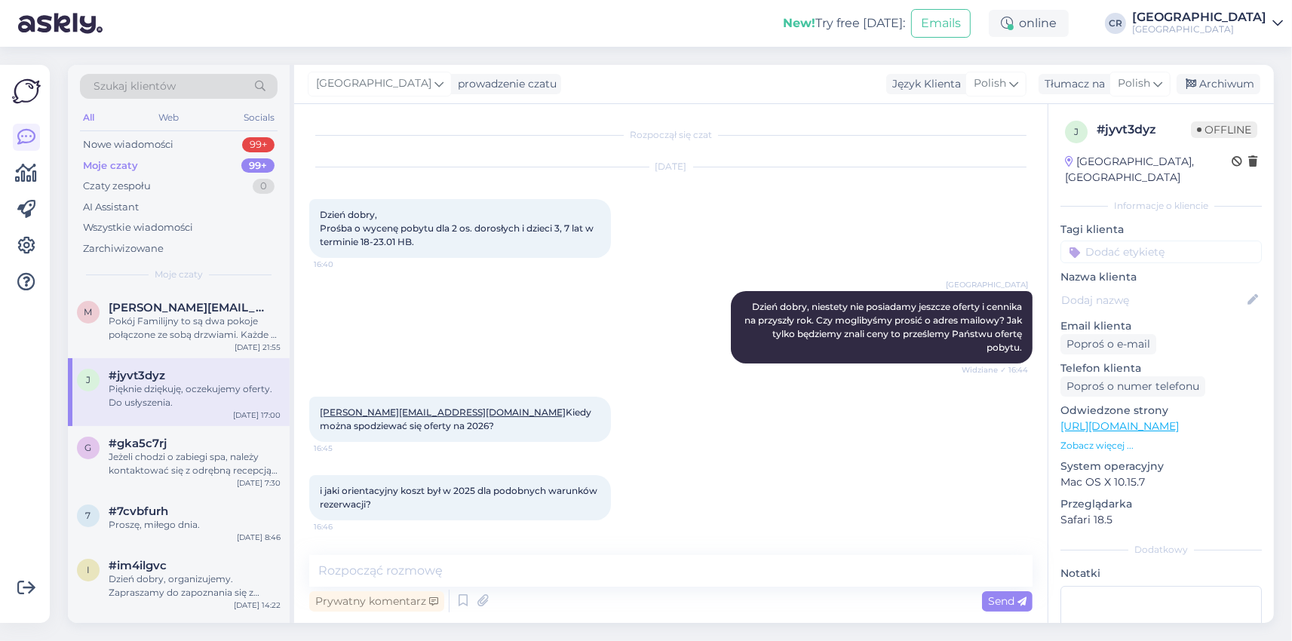
scroll to position [193, 0]
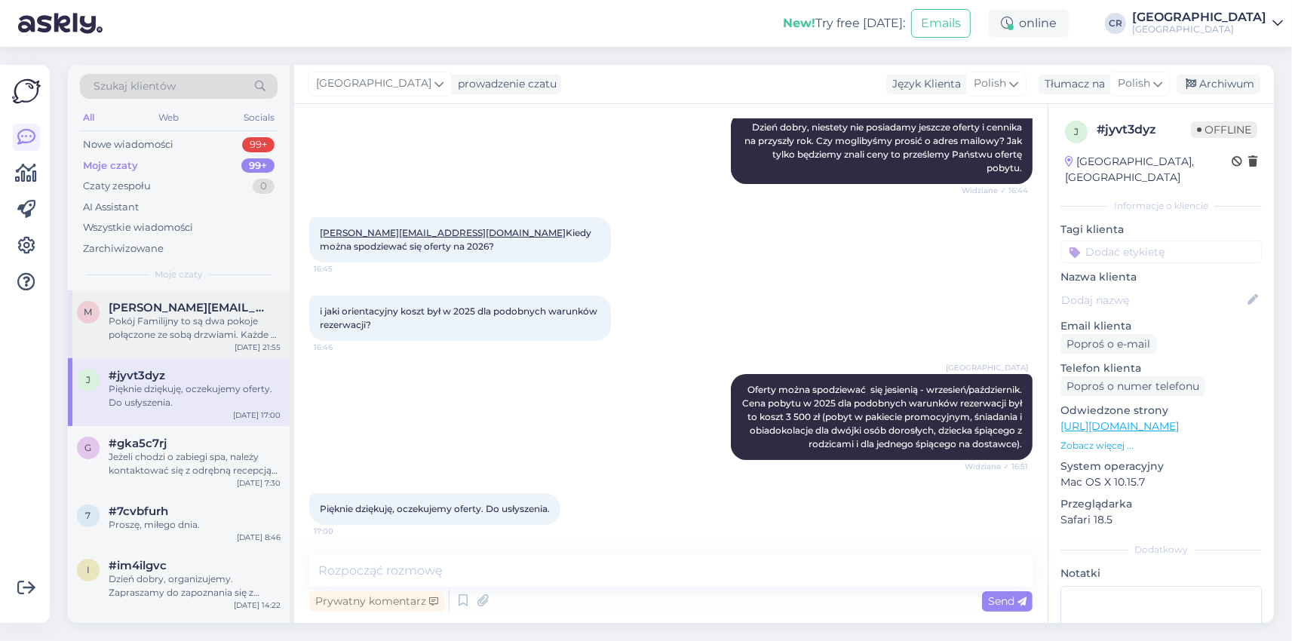
click at [229, 326] on div "Pokój Familijny to są dwa pokoje połączone ze sobą drzwiami. Każde z nich posia…" at bounding box center [195, 328] width 172 height 27
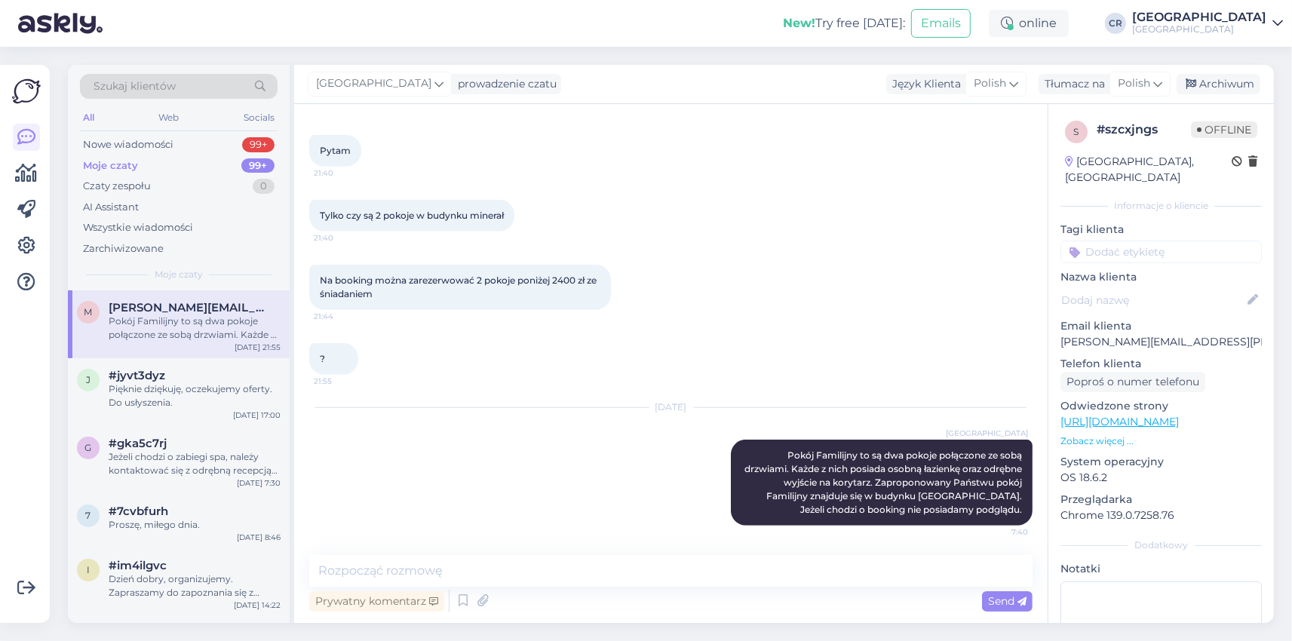
scroll to position [652, 0]
